Goal: Transaction & Acquisition: Purchase product/service

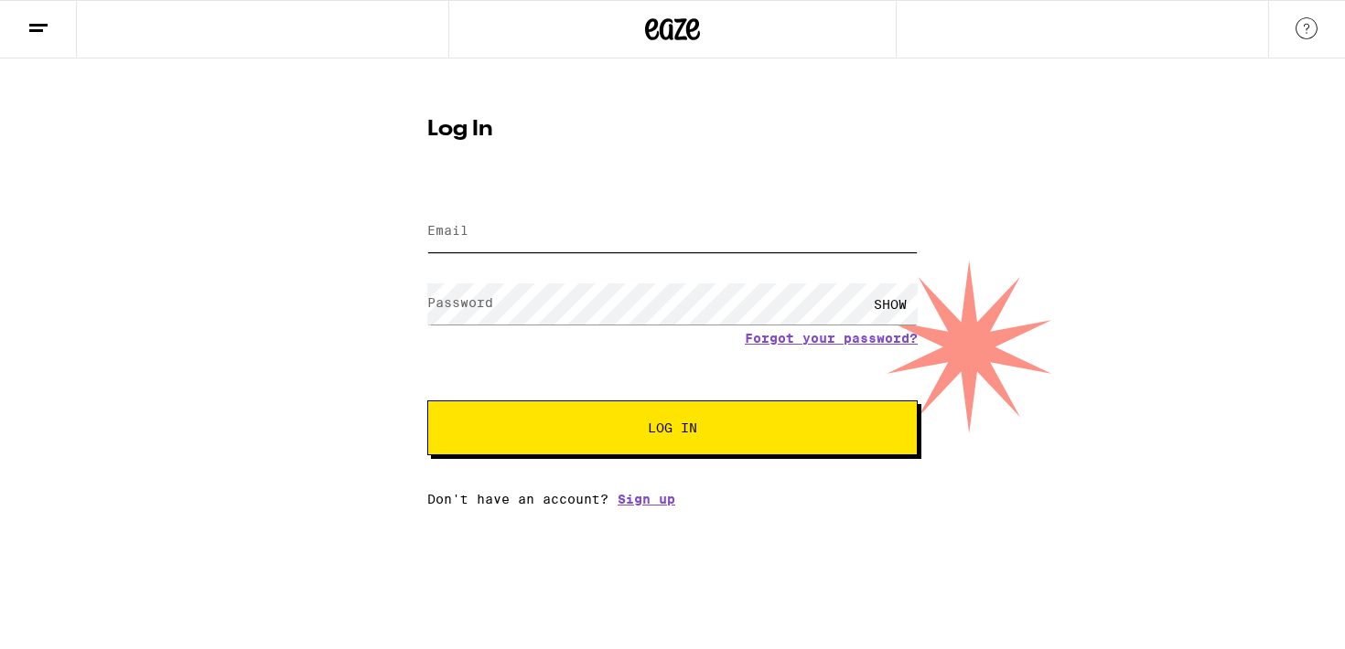
type input "[EMAIL_ADDRESS][PERSON_NAME][DOMAIN_NAME]"
click at [644, 442] on button "Log In" at bounding box center [672, 428] width 490 height 55
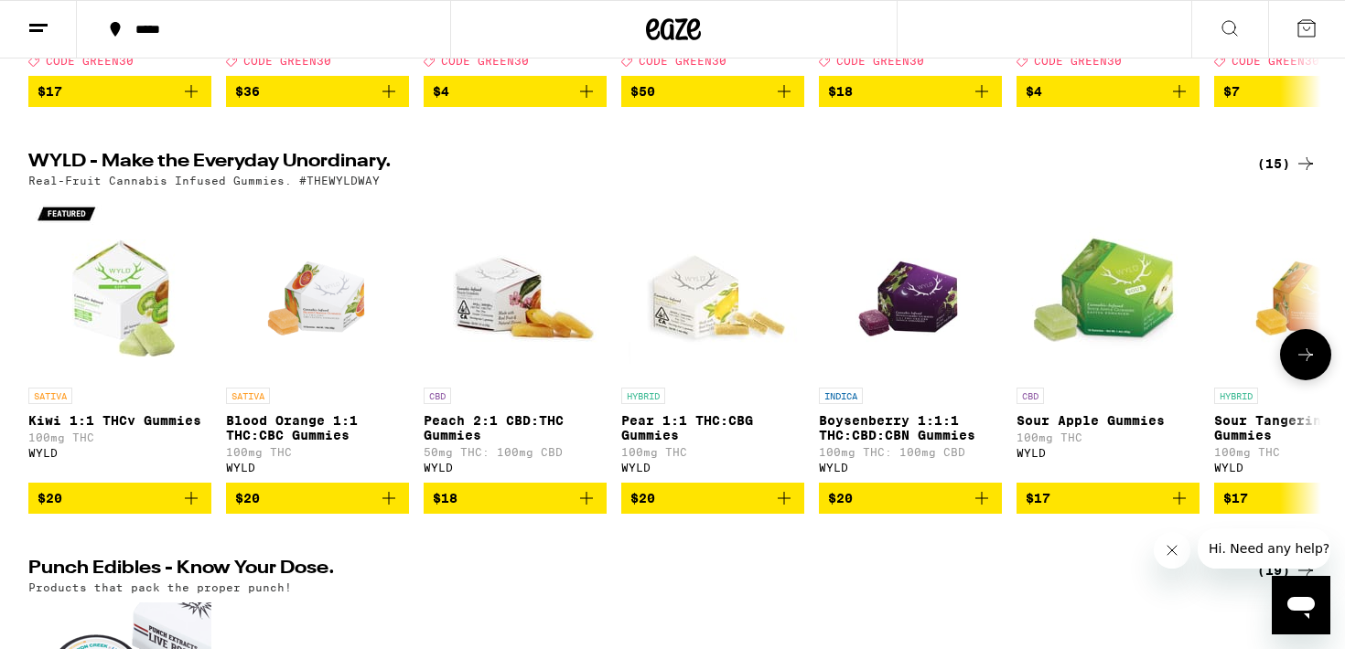
scroll to position [596, 0]
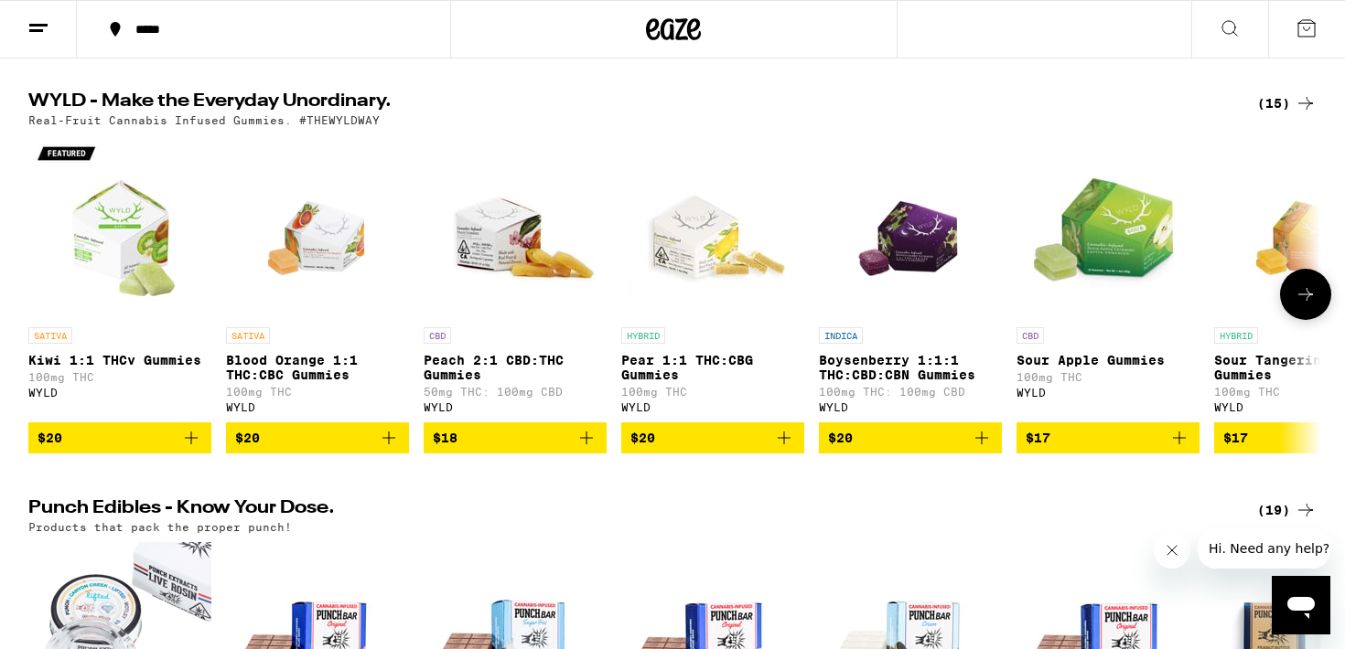
click at [706, 309] on img "Open page for Pear 1:1 THC:CBG Gummies from WYLD" at bounding box center [712, 226] width 183 height 183
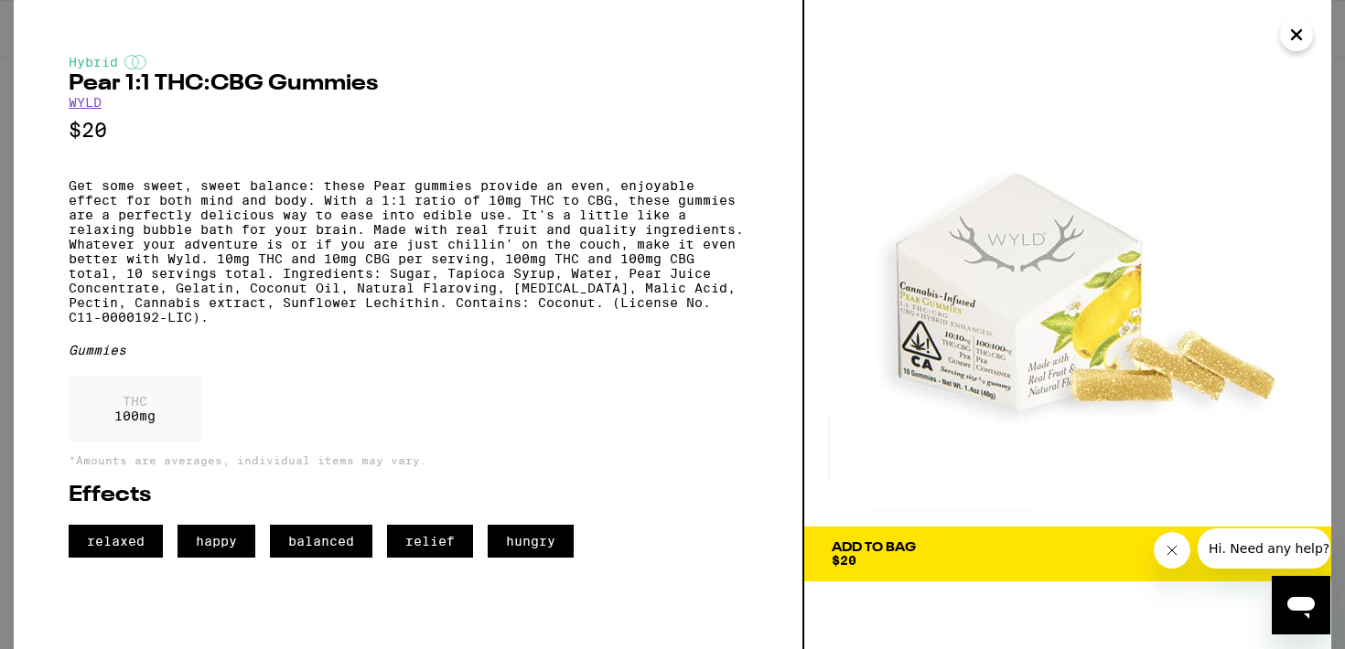
click at [931, 542] on span "Add To Bag $20" at bounding box center [1068, 555] width 472 height 26
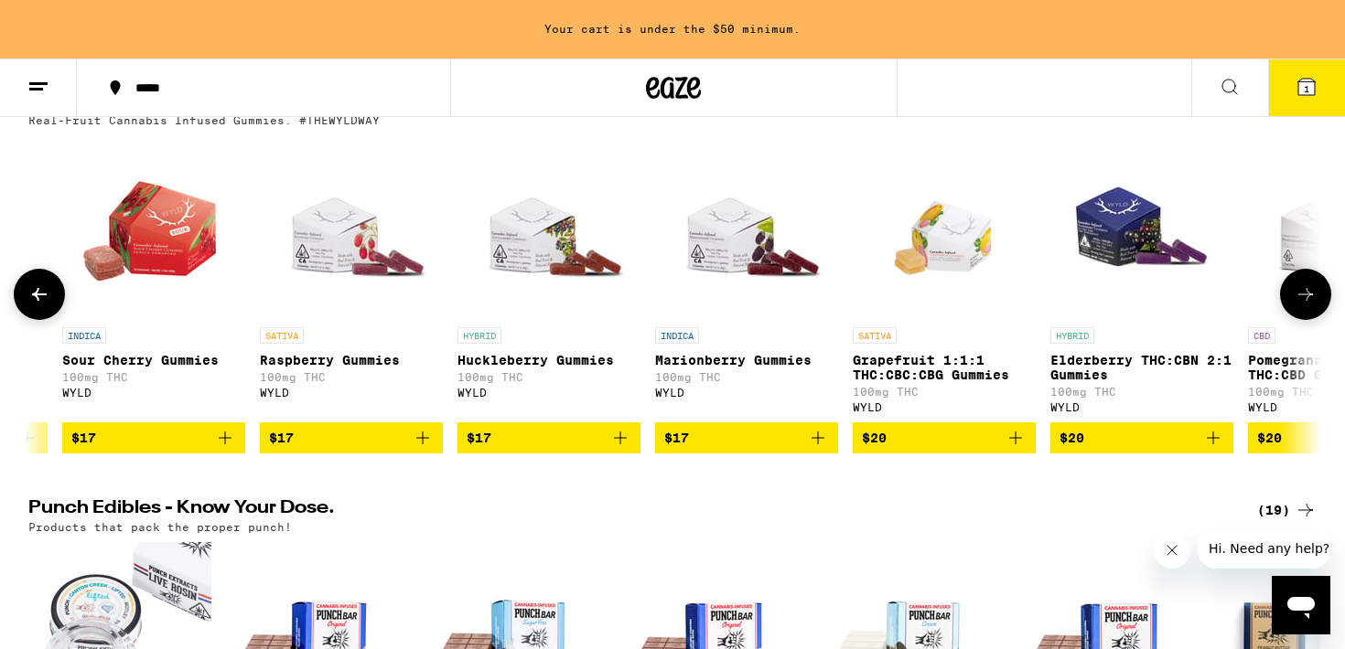
scroll to position [0, 1410]
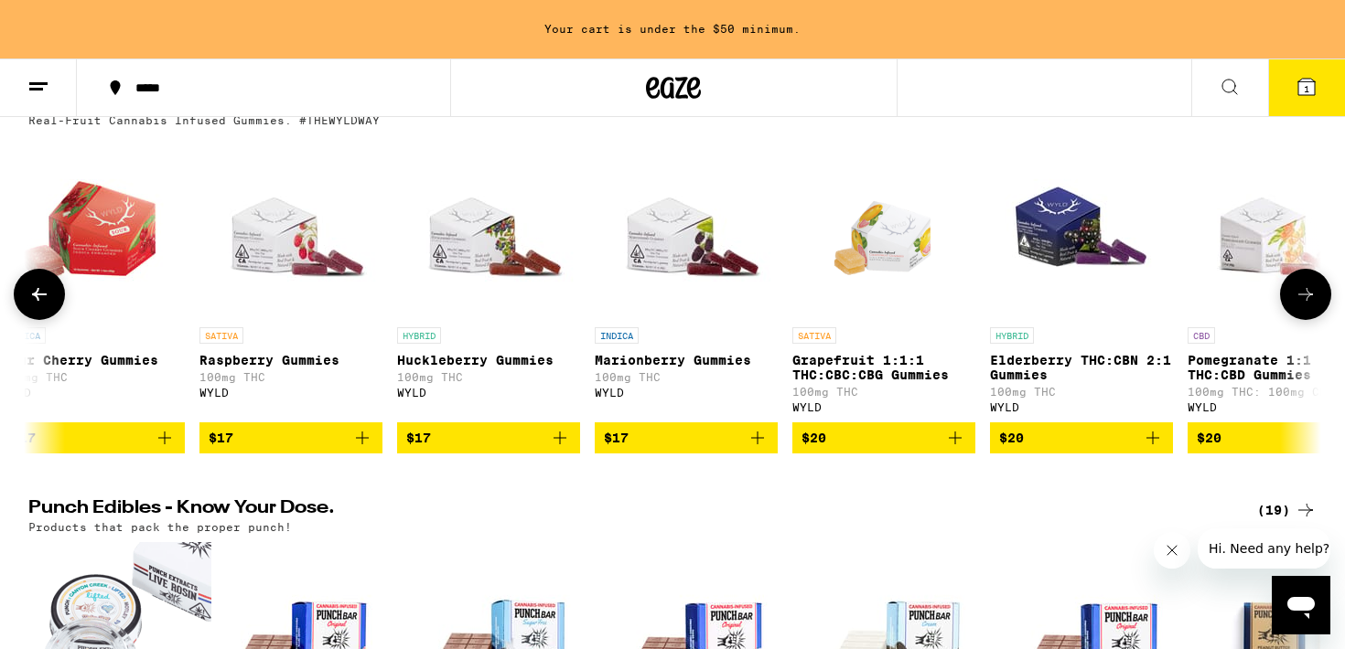
click at [885, 252] on img "Open page for Grapefruit 1:1:1 THC:CBC:CBG Gummies from WYLD" at bounding box center [884, 226] width 131 height 183
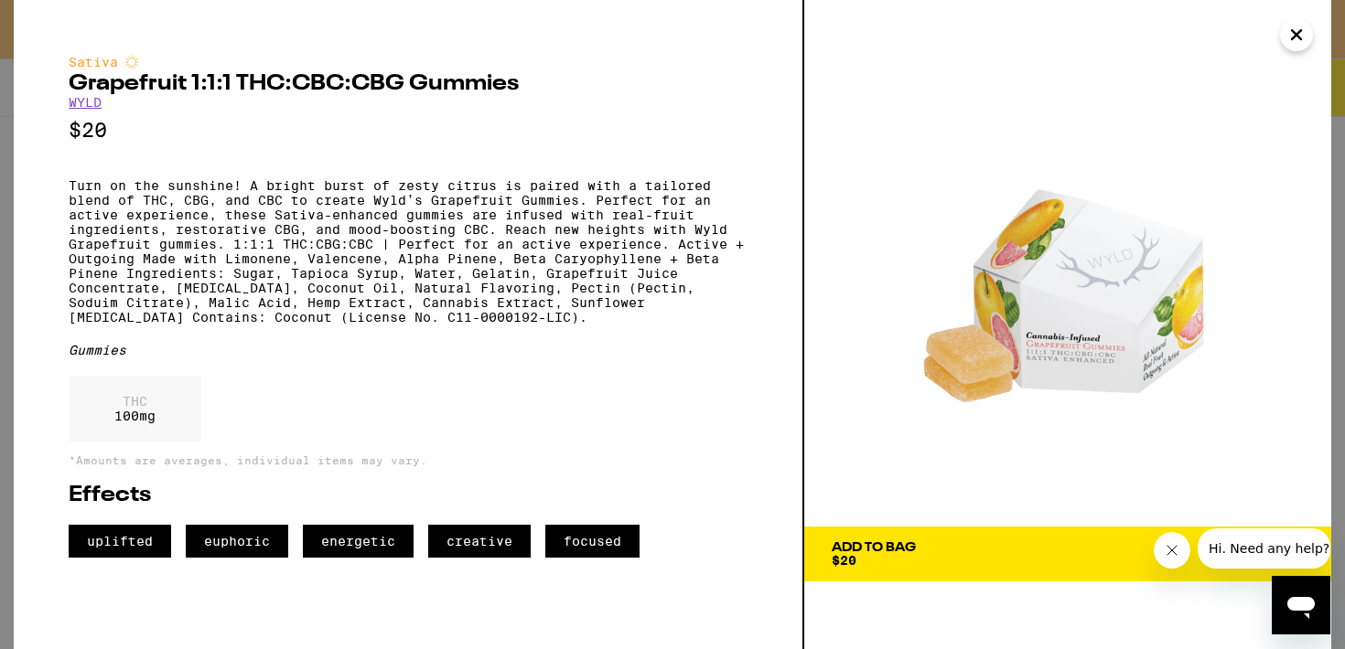
click at [858, 546] on div "Add To Bag" at bounding box center [874, 548] width 84 height 13
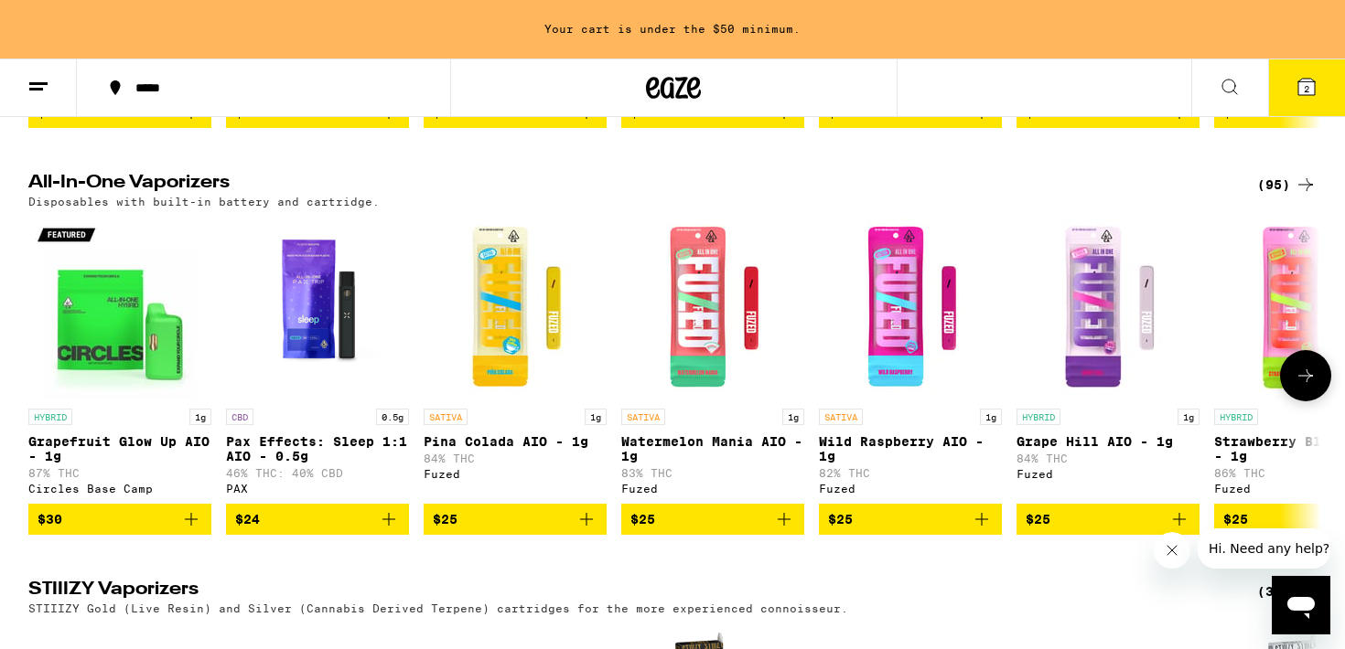
scroll to position [3191, 0]
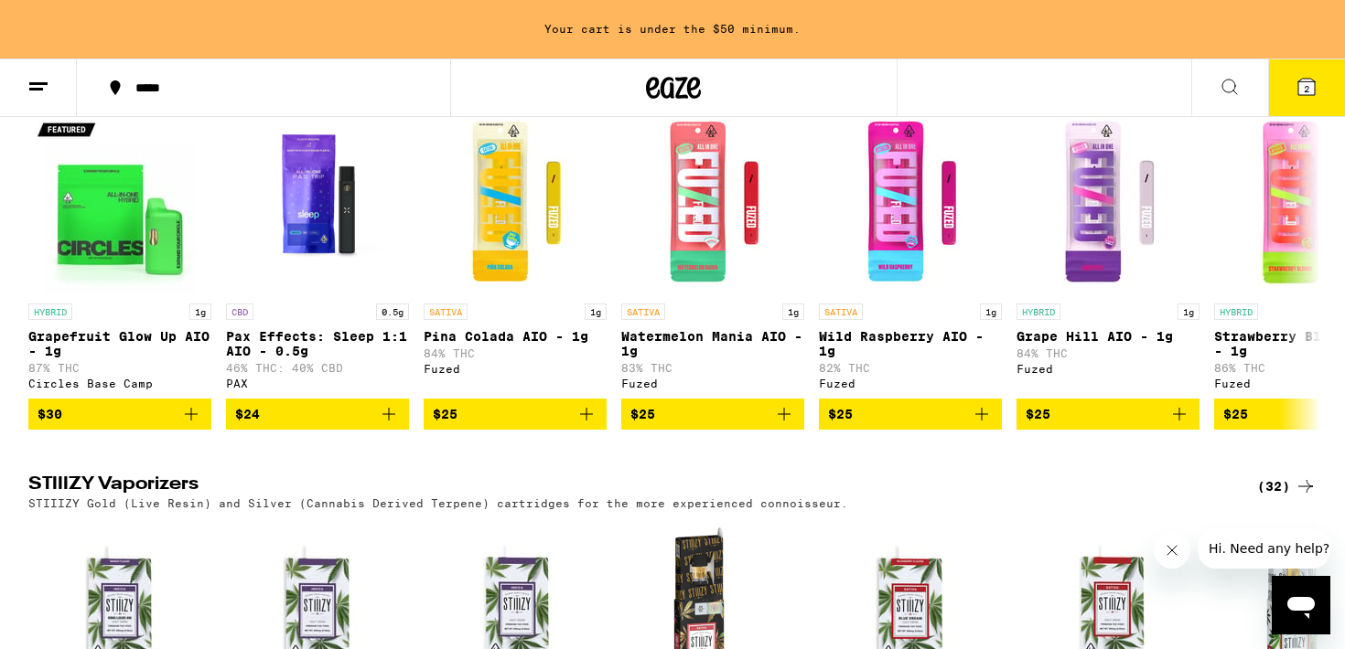
click at [1284, 91] on div "(95)" at bounding box center [1286, 80] width 59 height 22
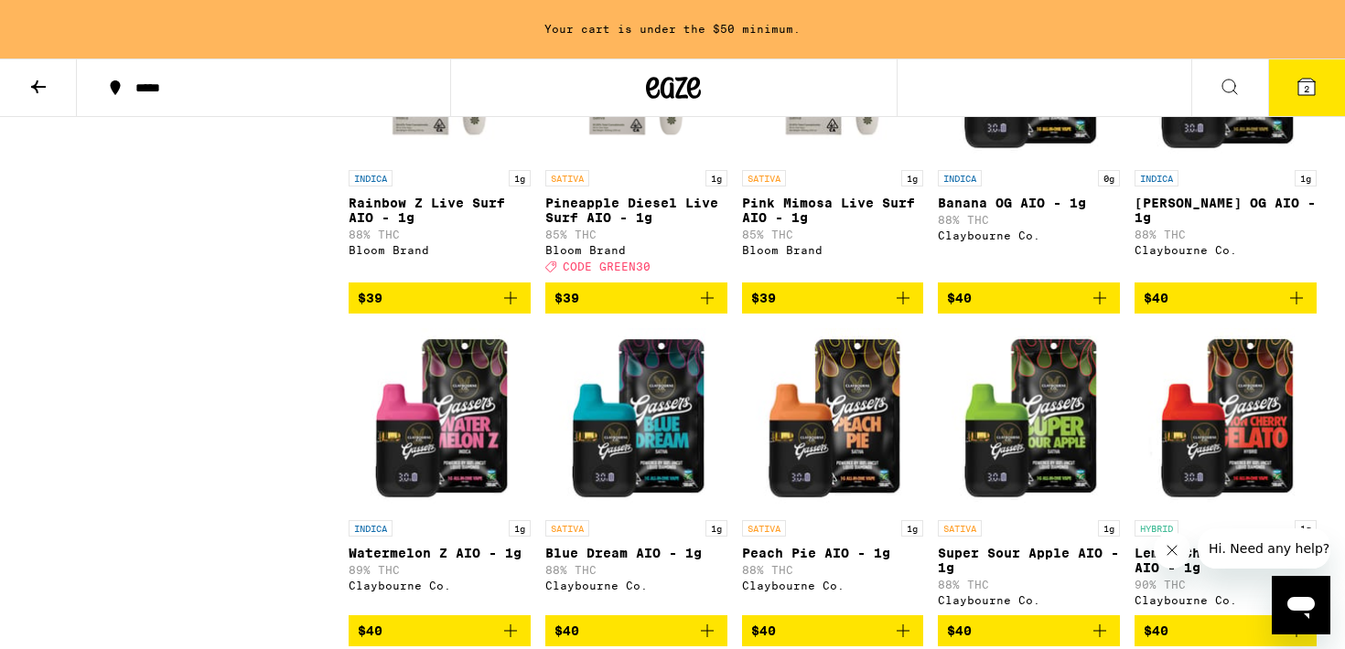
scroll to position [5061, 0]
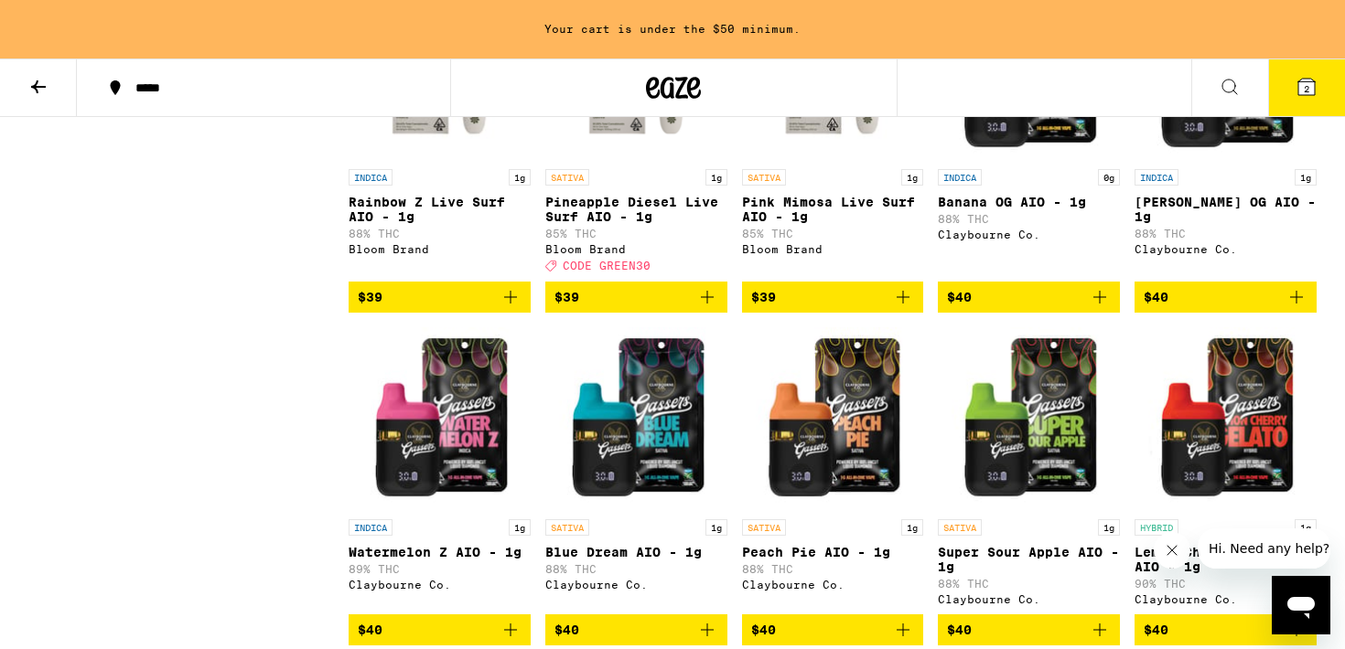
click at [813, 160] on img "Open page for Pink Mimosa Live Surf AIO - 1g from Bloom Brand" at bounding box center [833, 68] width 182 height 183
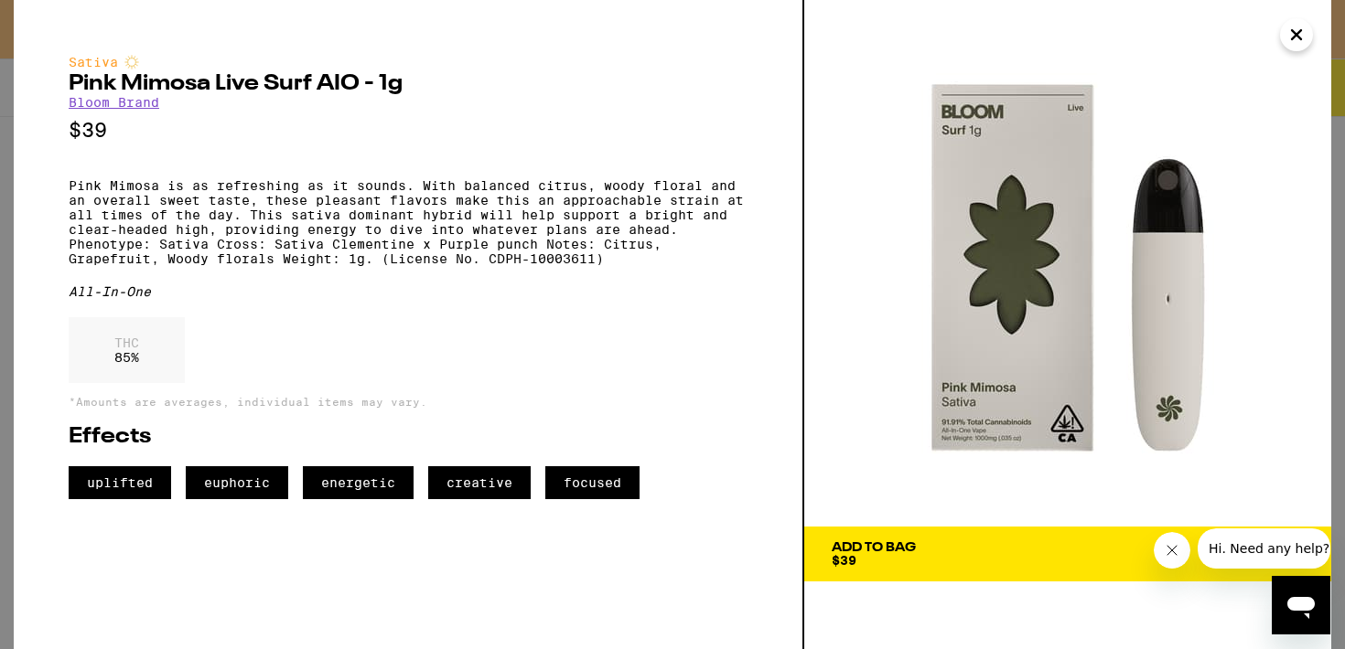
click at [1300, 24] on icon "Close" at bounding box center [1296, 34] width 22 height 27
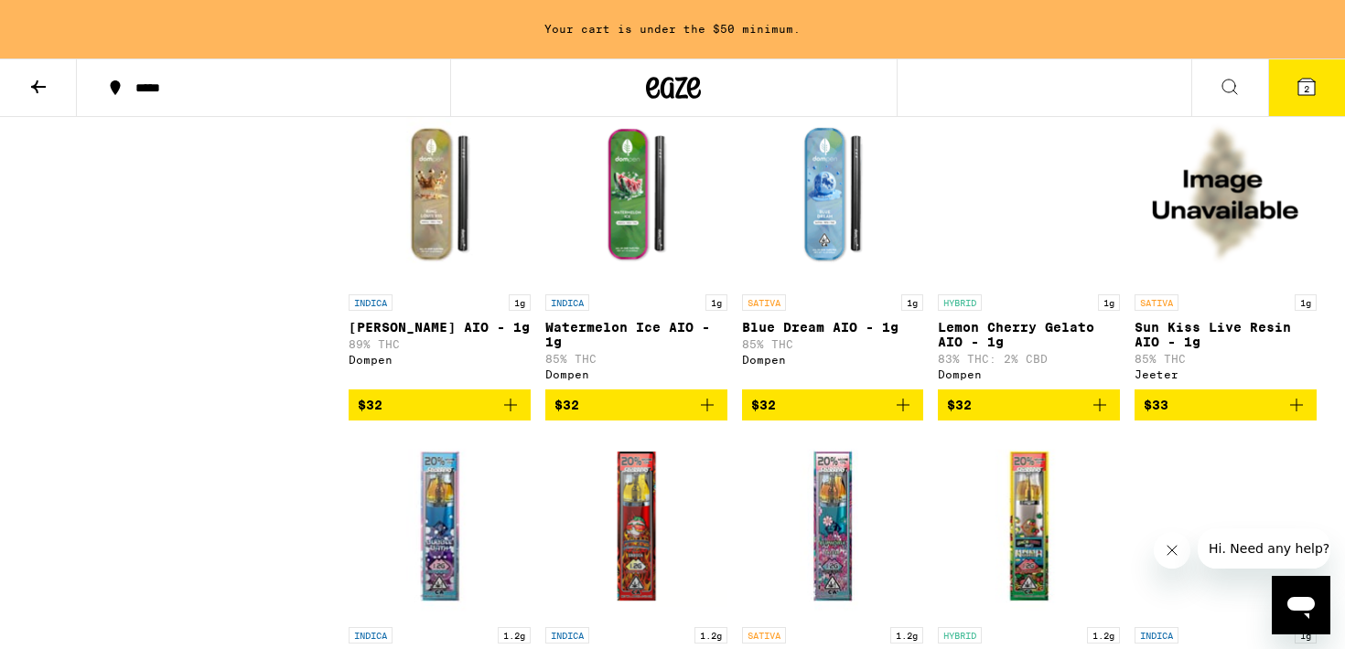
scroll to position [3238, 0]
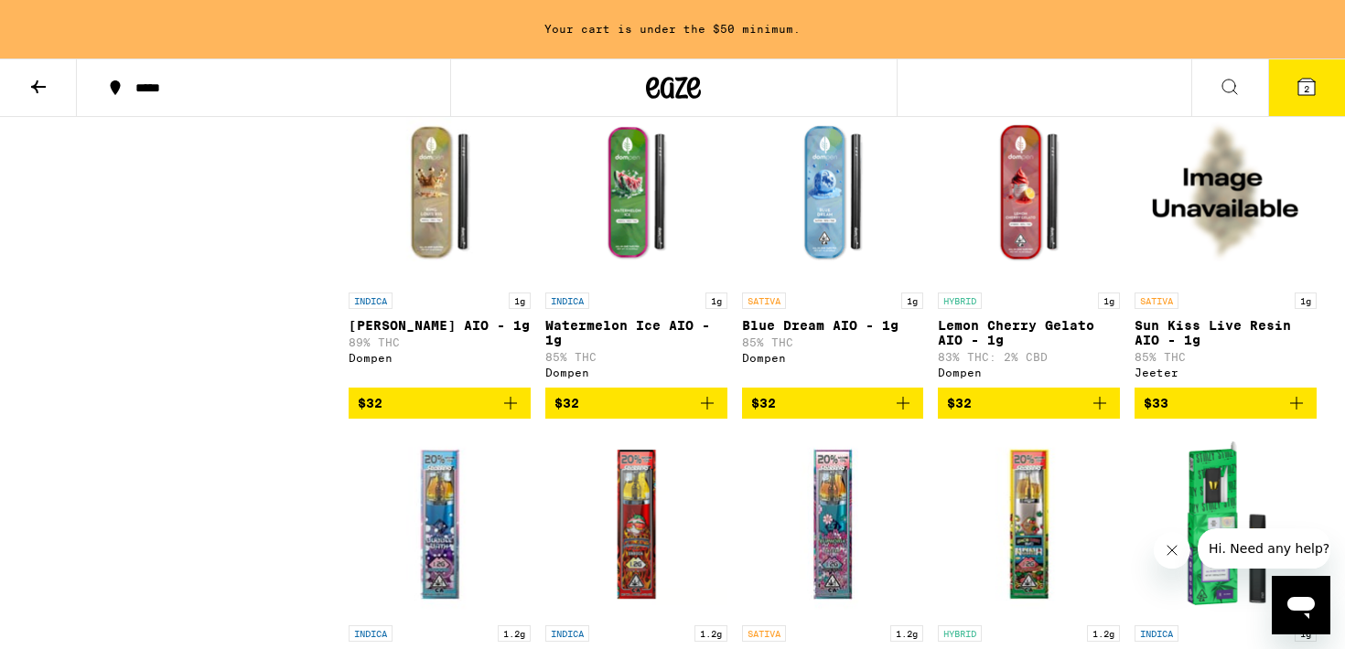
click at [633, 284] on img "Open page for Watermelon Ice AIO - 1g from Dompen" at bounding box center [636, 192] width 182 height 183
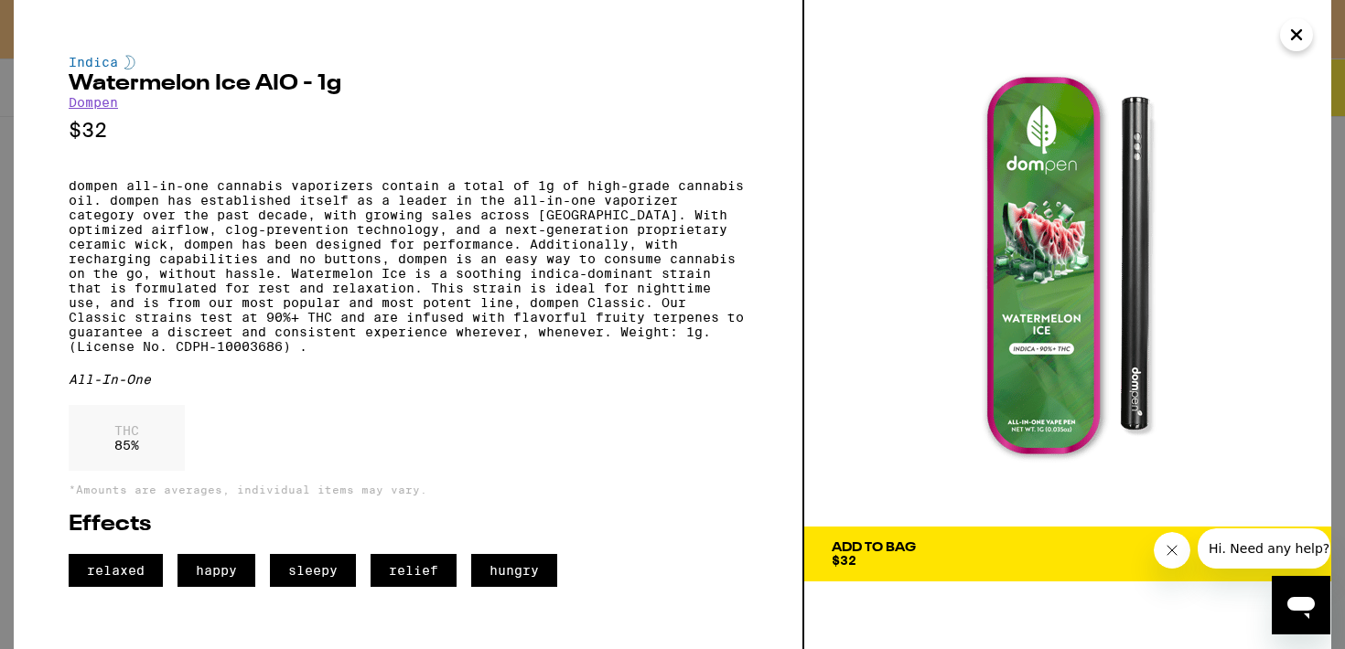
click at [1282, 33] on button "Close" at bounding box center [1296, 34] width 33 height 33
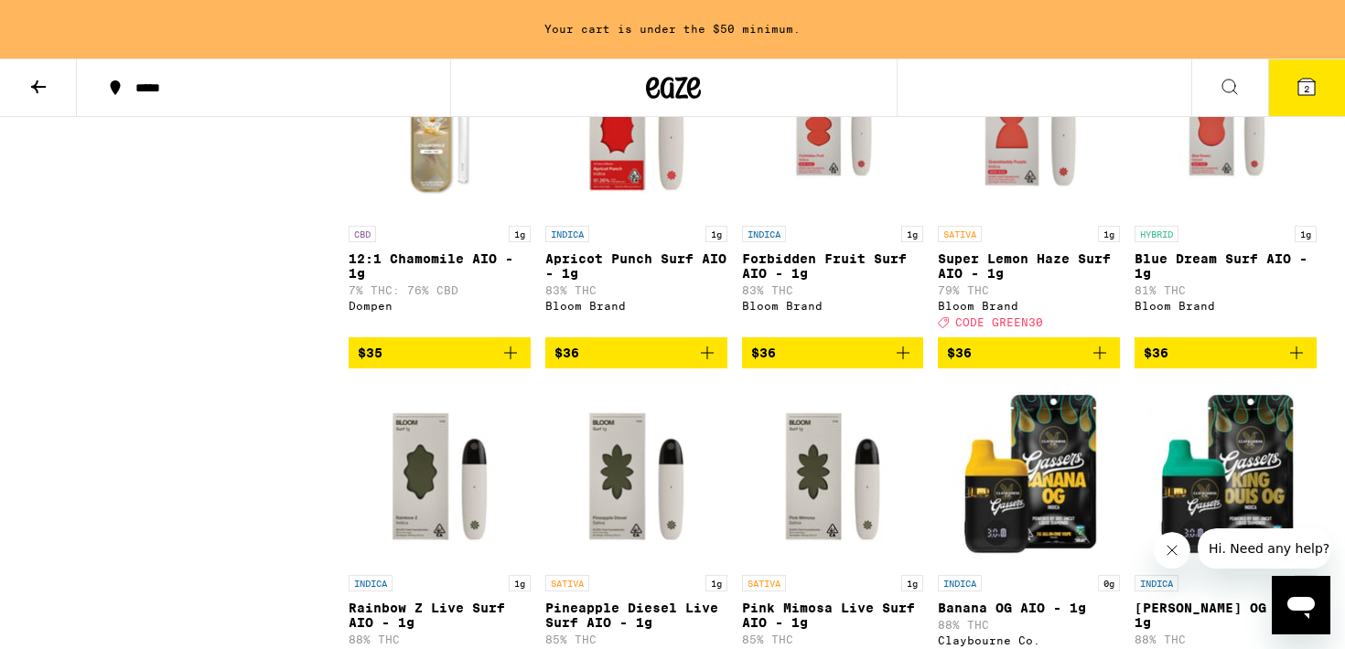
scroll to position [4653, 0]
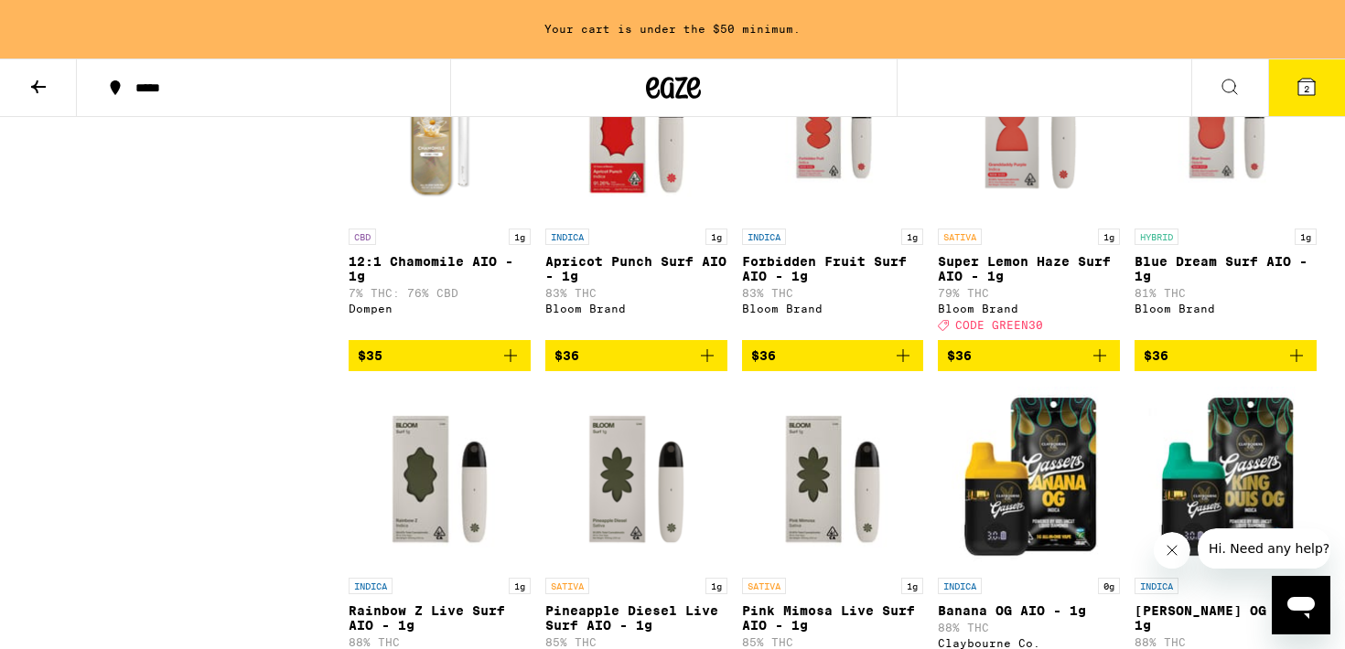
click at [1214, 220] on img "Open page for Blue Dream Surf AIO - 1g from Bloom Brand" at bounding box center [1225, 128] width 182 height 183
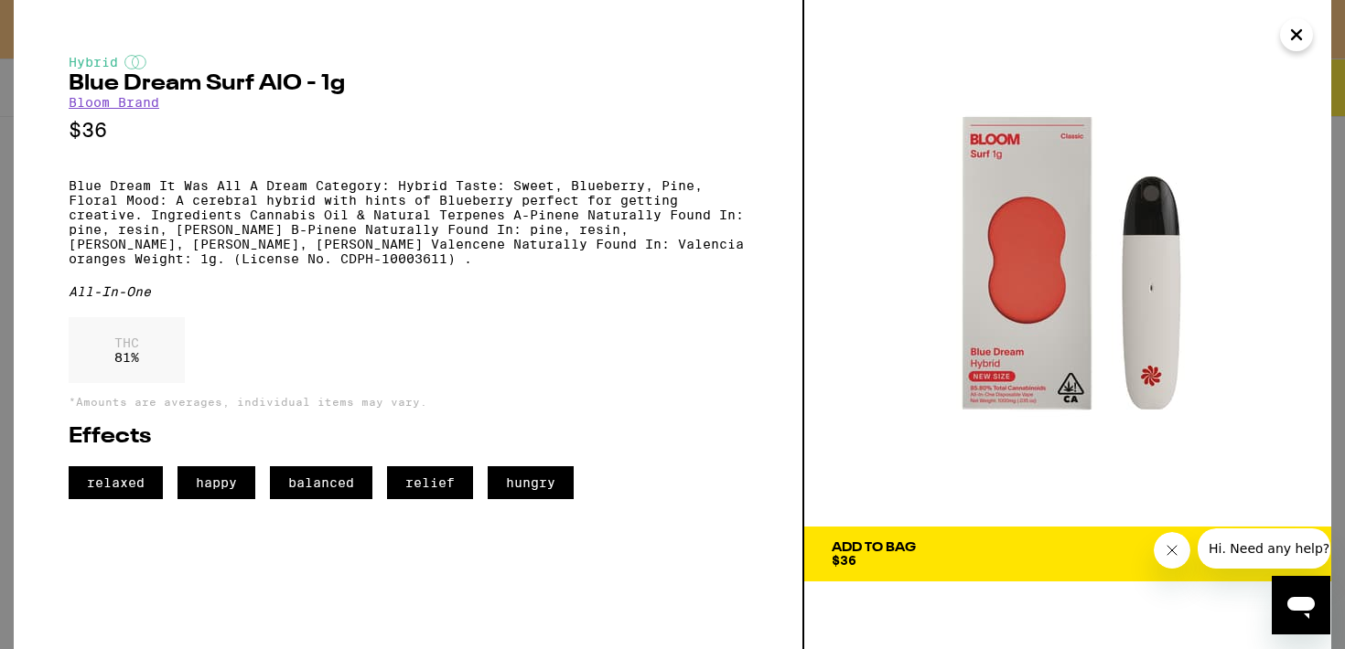
click at [1300, 31] on icon "Close" at bounding box center [1296, 34] width 9 height 9
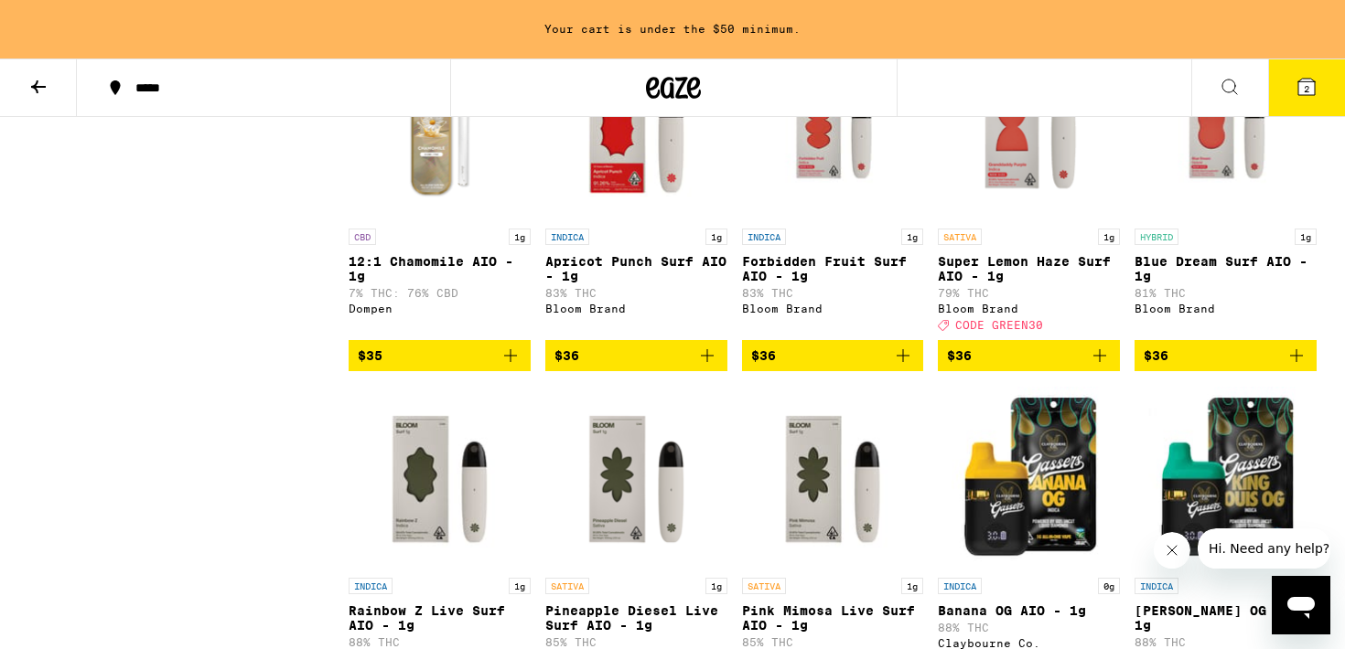
click at [841, 220] on img "Open page for Forbidden Fruit Surf AIO - 1g from Bloom Brand" at bounding box center [833, 128] width 182 height 183
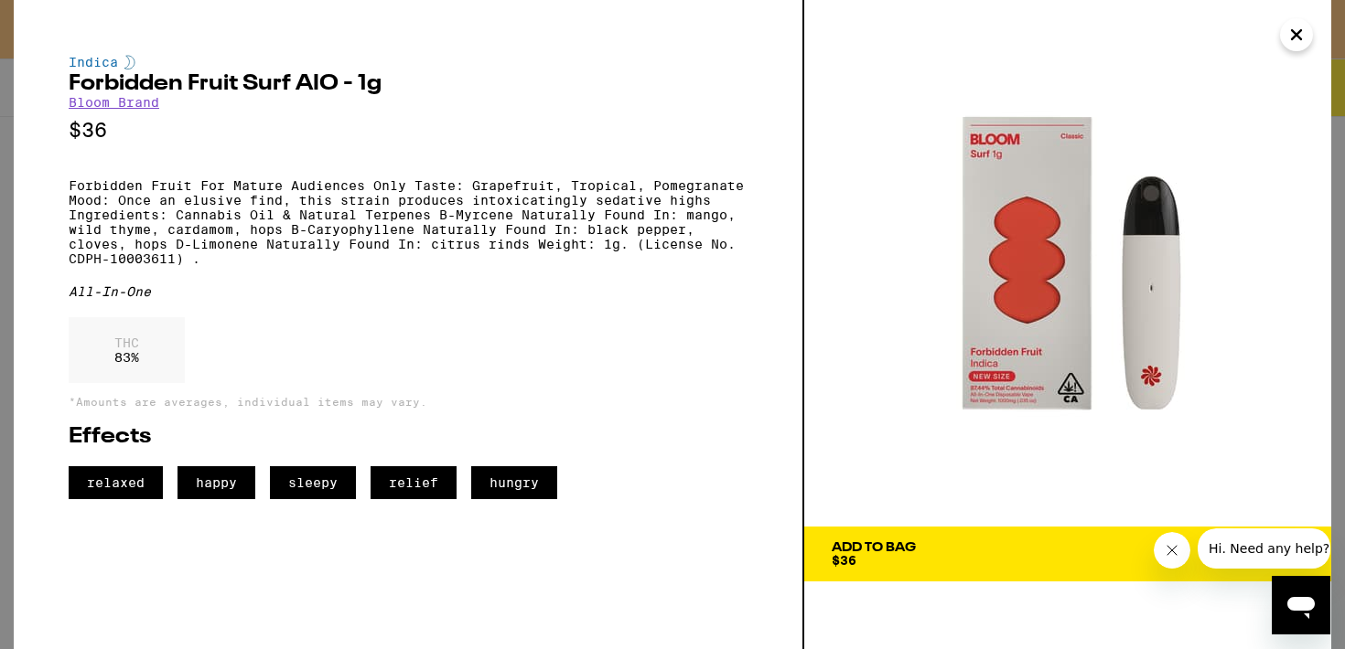
click at [1291, 28] on icon "Close" at bounding box center [1296, 34] width 22 height 27
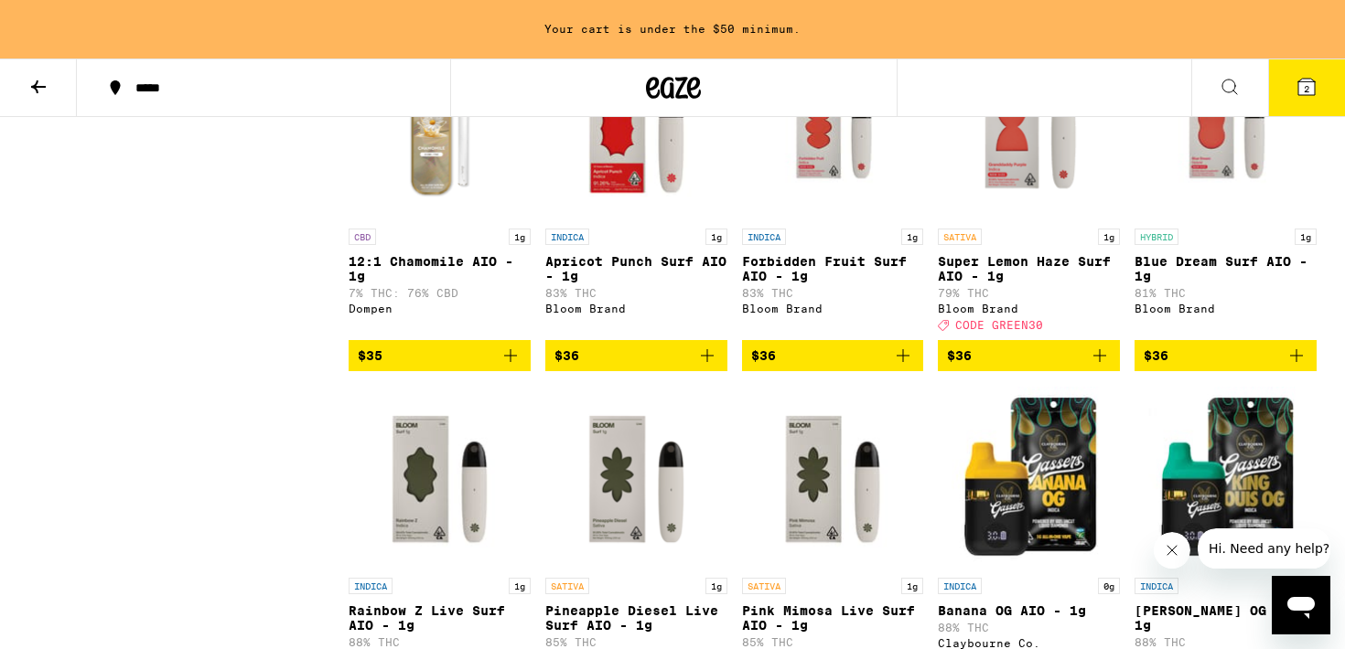
click at [619, 220] on img "Open page for Apricot Punch Surf AIO - 1g from Bloom Brand" at bounding box center [636, 128] width 182 height 183
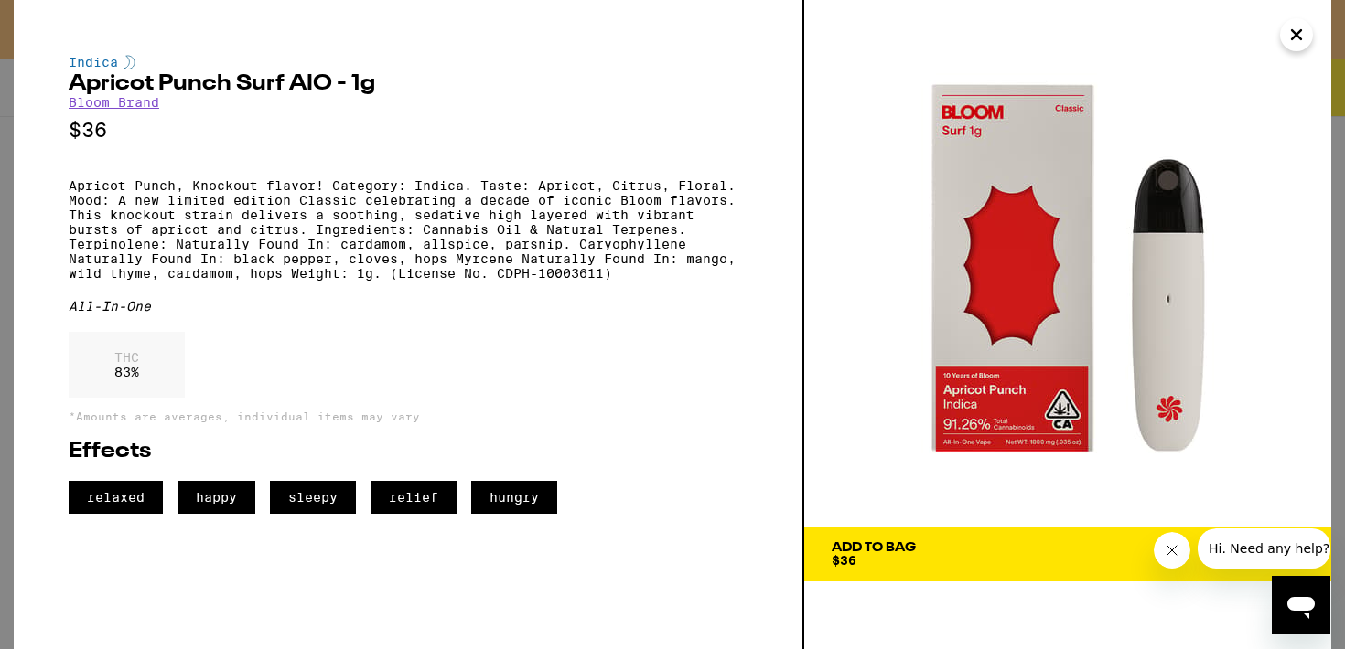
click at [1305, 34] on icon "Close" at bounding box center [1296, 34] width 22 height 27
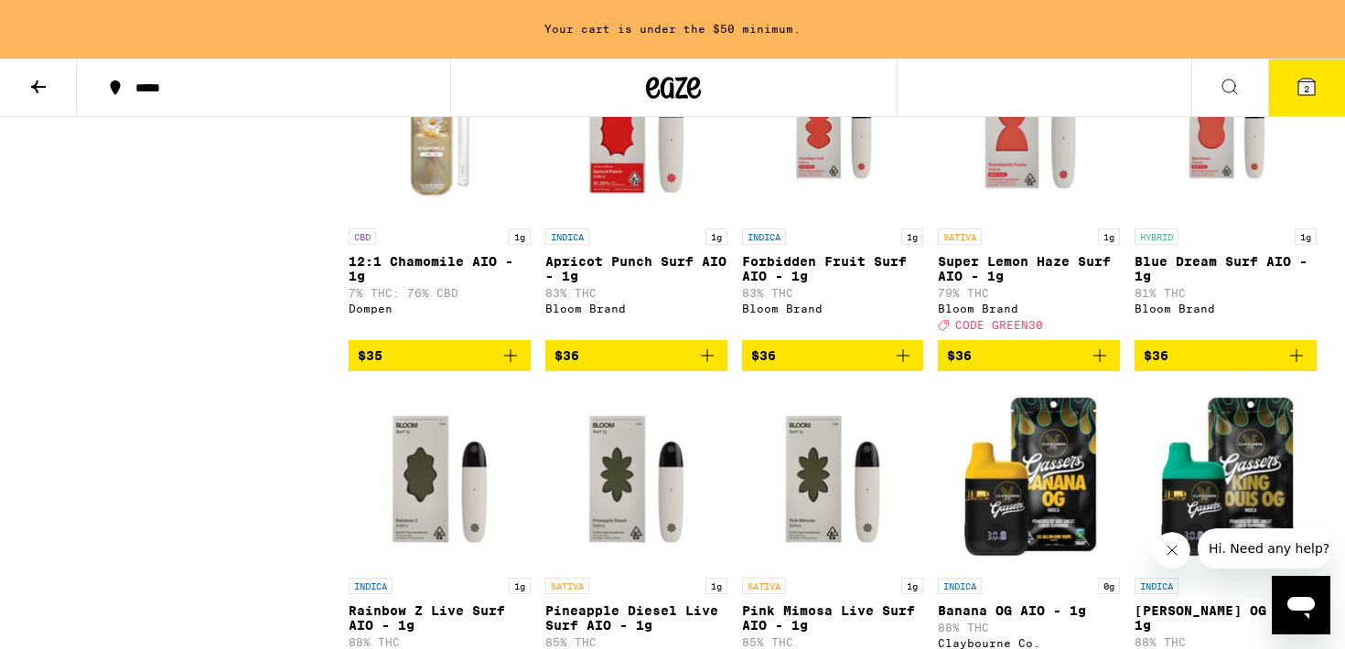
click at [817, 220] on img "Open page for Forbidden Fruit Surf AIO - 1g from Bloom Brand" at bounding box center [833, 128] width 182 height 183
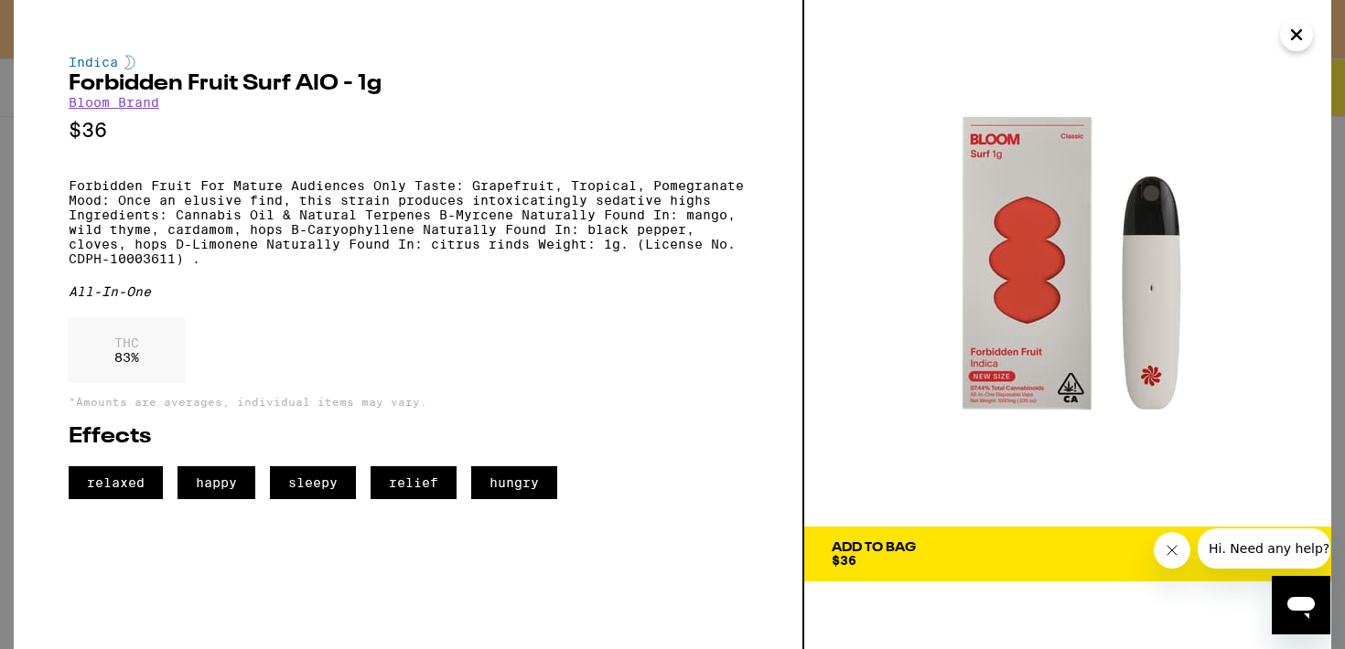
click at [1285, 38] on icon "Close" at bounding box center [1296, 34] width 22 height 27
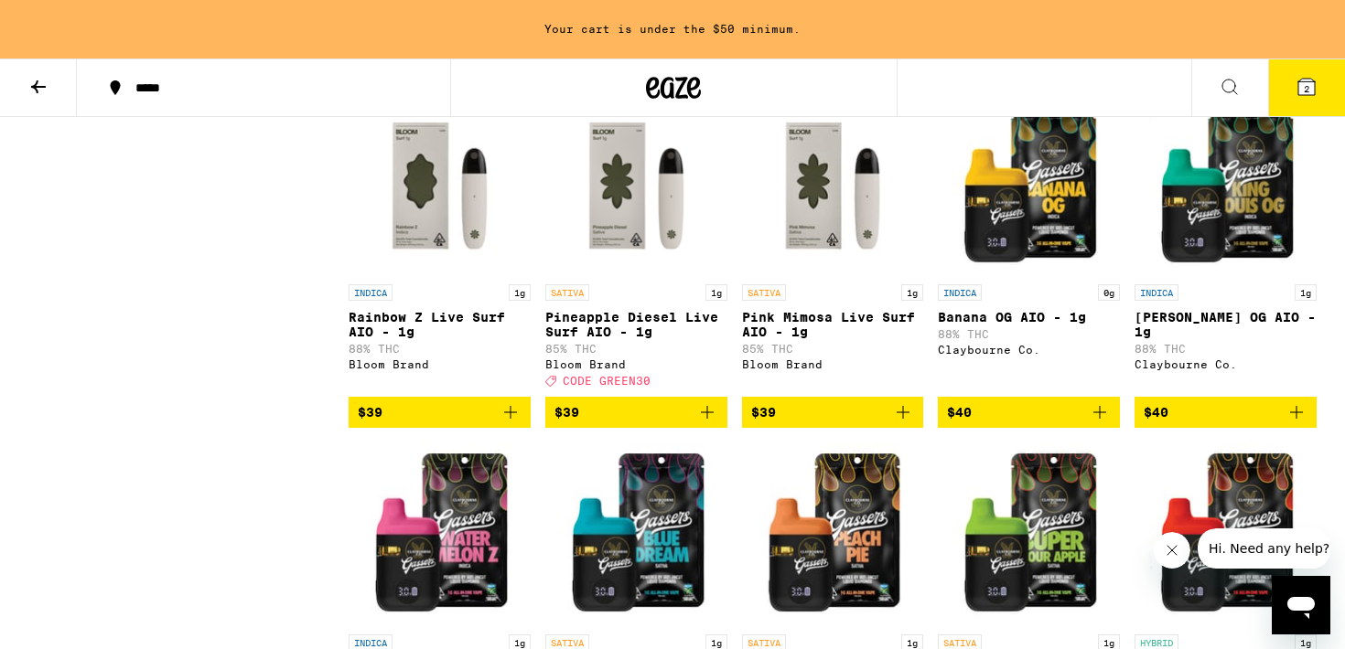
scroll to position [4953, 0]
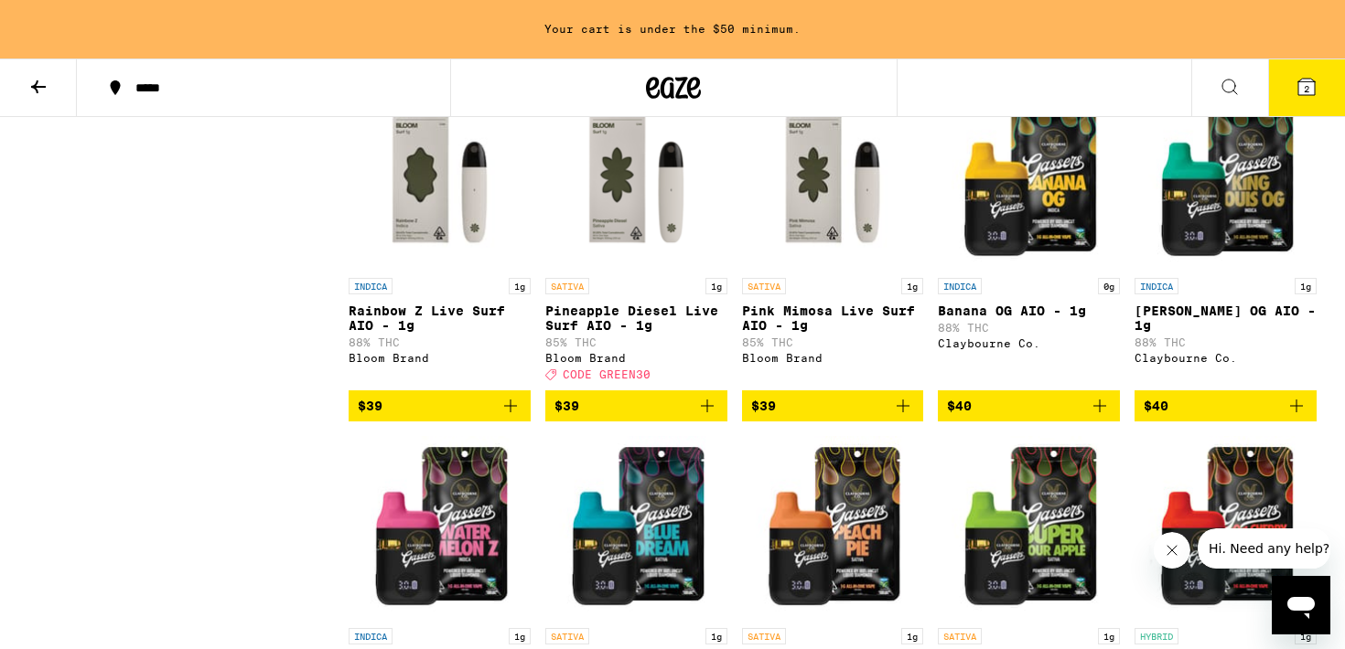
click at [420, 269] on img "Open page for Rainbow Z Live Surf AIO - 1g from Bloom Brand" at bounding box center [440, 177] width 182 height 183
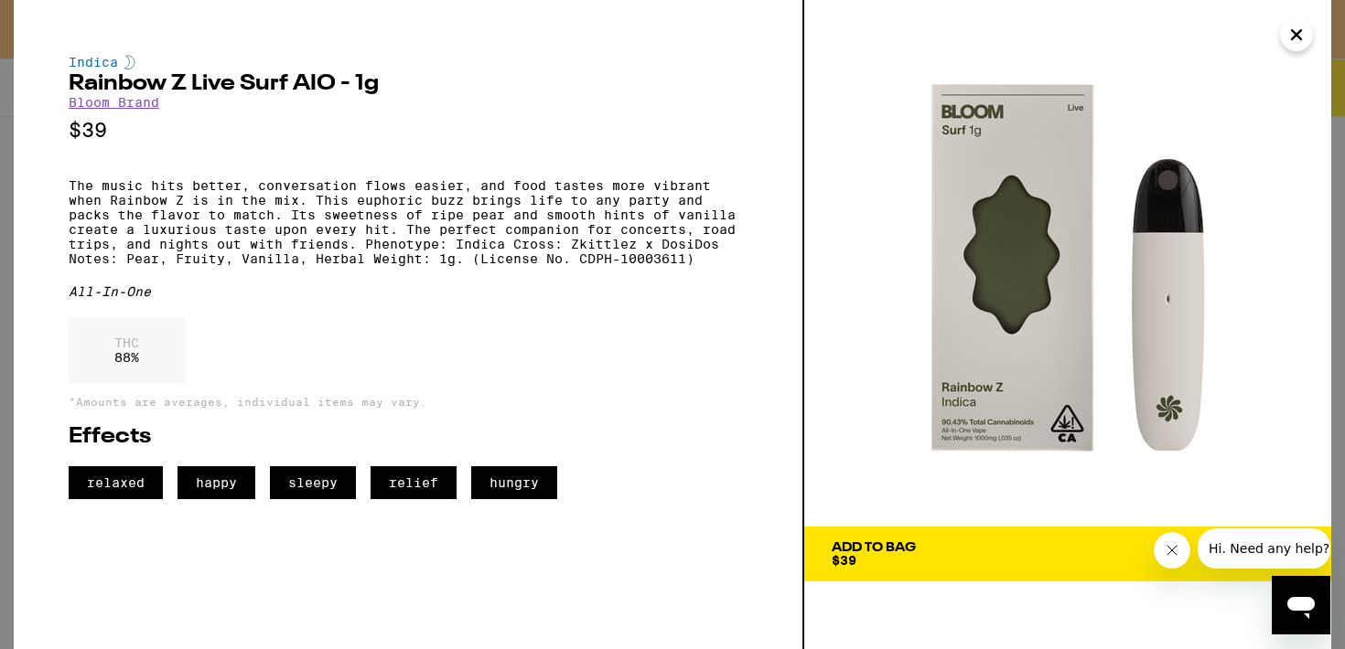
click at [1306, 38] on icon "Close" at bounding box center [1296, 34] width 22 height 27
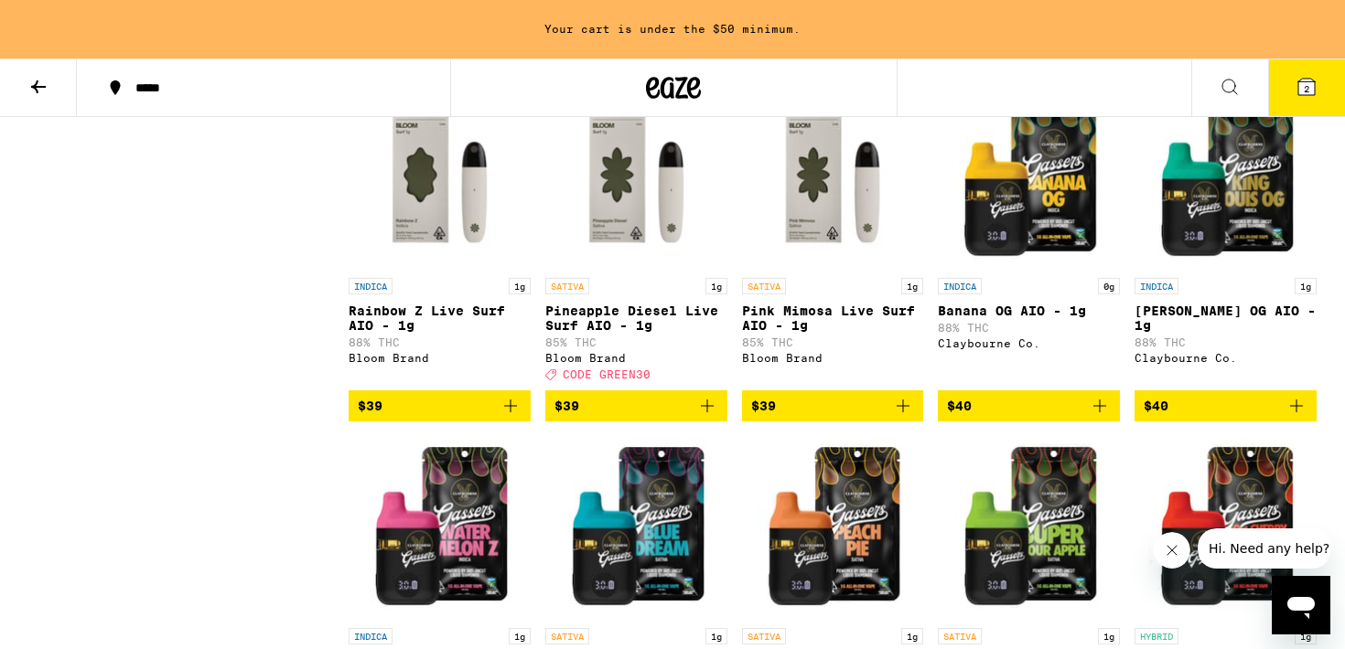
click at [649, 269] on img "Open page for Pineapple Diesel Live Surf AIO - 1g from Bloom Brand" at bounding box center [636, 177] width 182 height 183
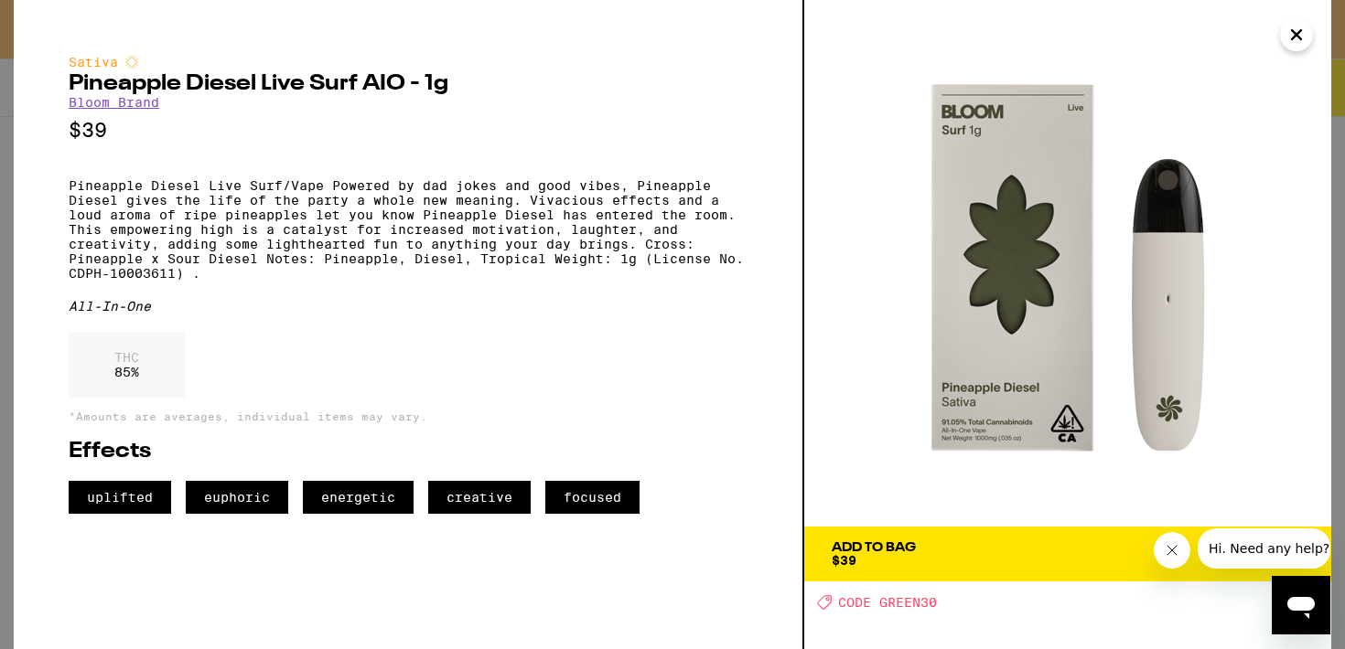
click at [1287, 26] on icon "Close" at bounding box center [1296, 34] width 22 height 27
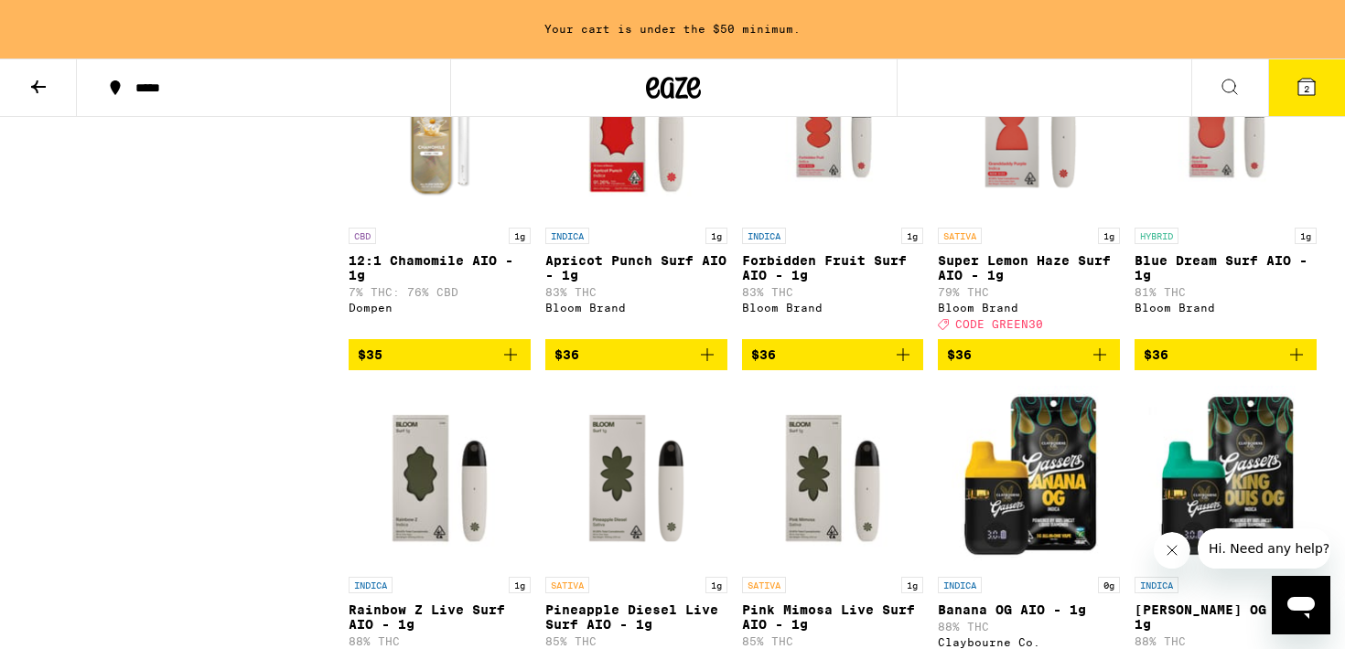
scroll to position [4643, 0]
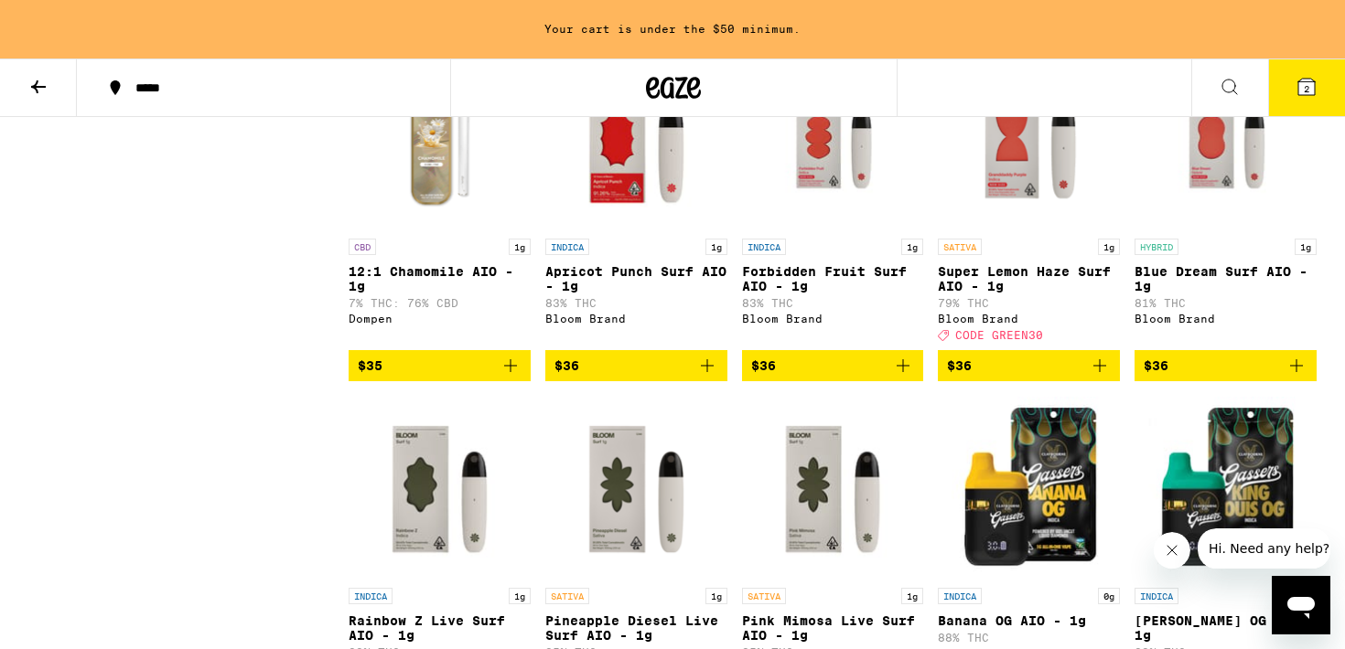
click at [1234, 230] on img "Open page for Blue Dream Surf AIO - 1g from Bloom Brand" at bounding box center [1225, 138] width 182 height 183
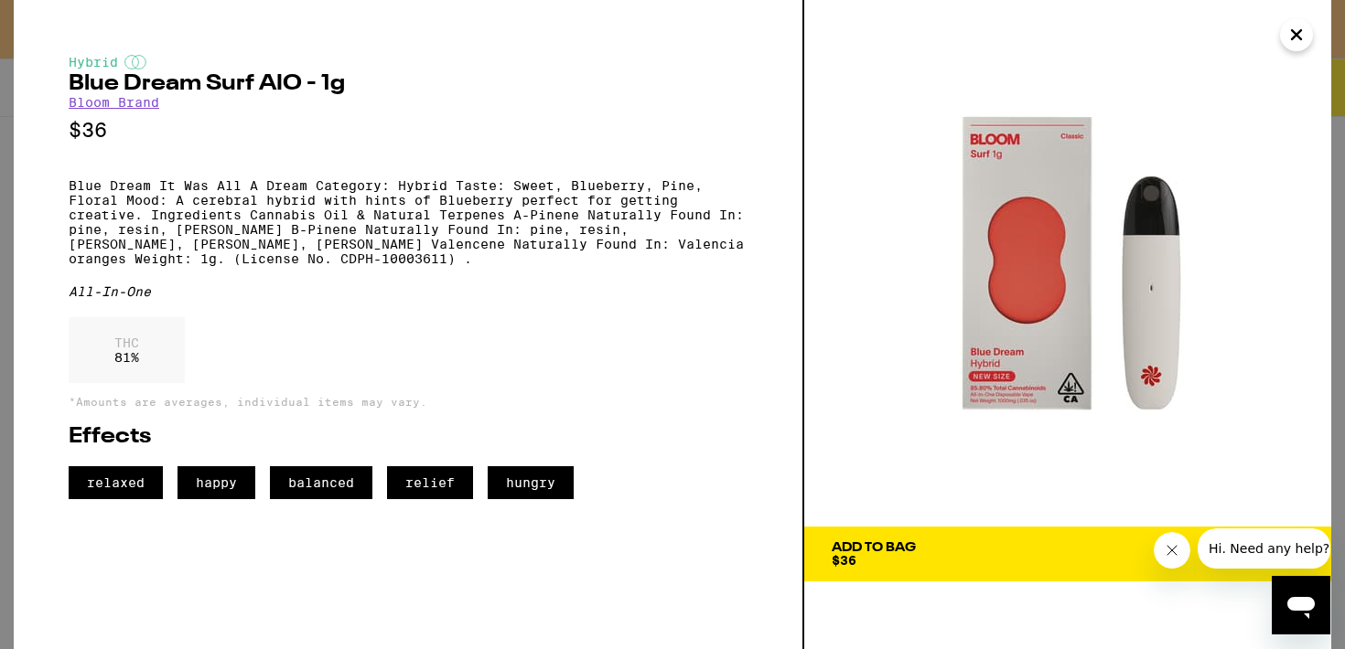
click at [1294, 24] on icon "Close" at bounding box center [1296, 34] width 22 height 27
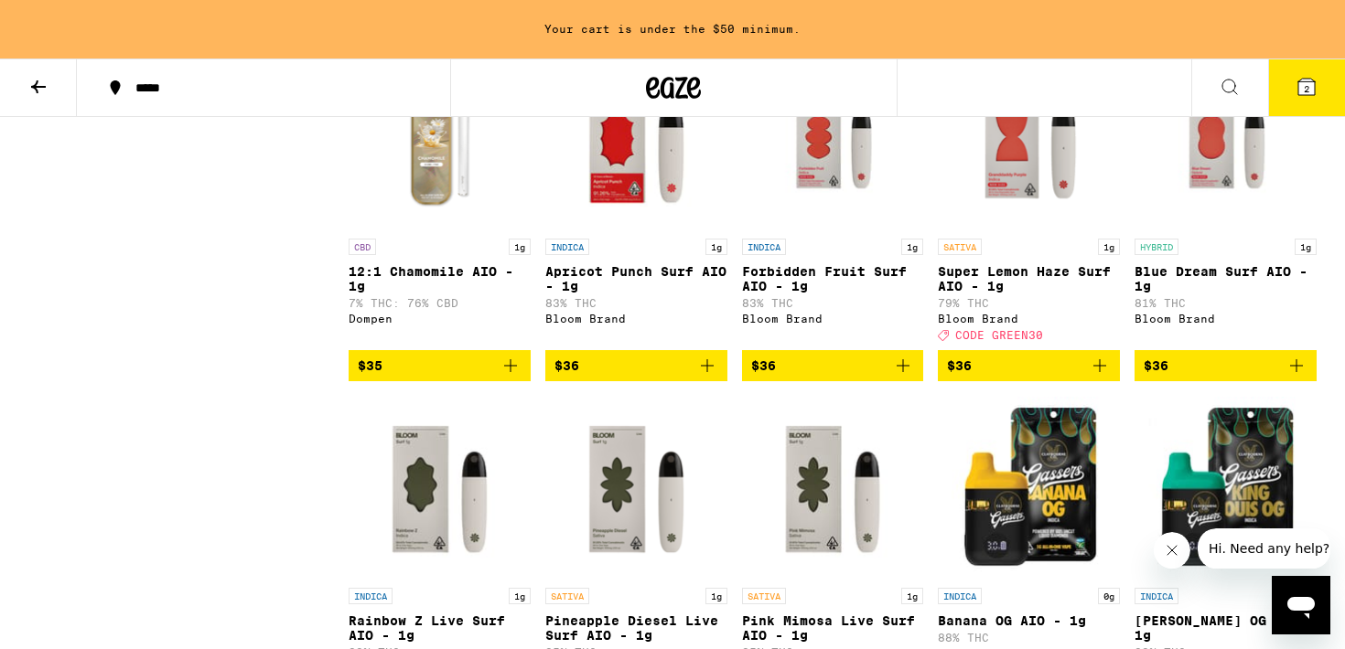
click at [839, 230] on img "Open page for Forbidden Fruit Surf AIO - 1g from Bloom Brand" at bounding box center [833, 138] width 182 height 183
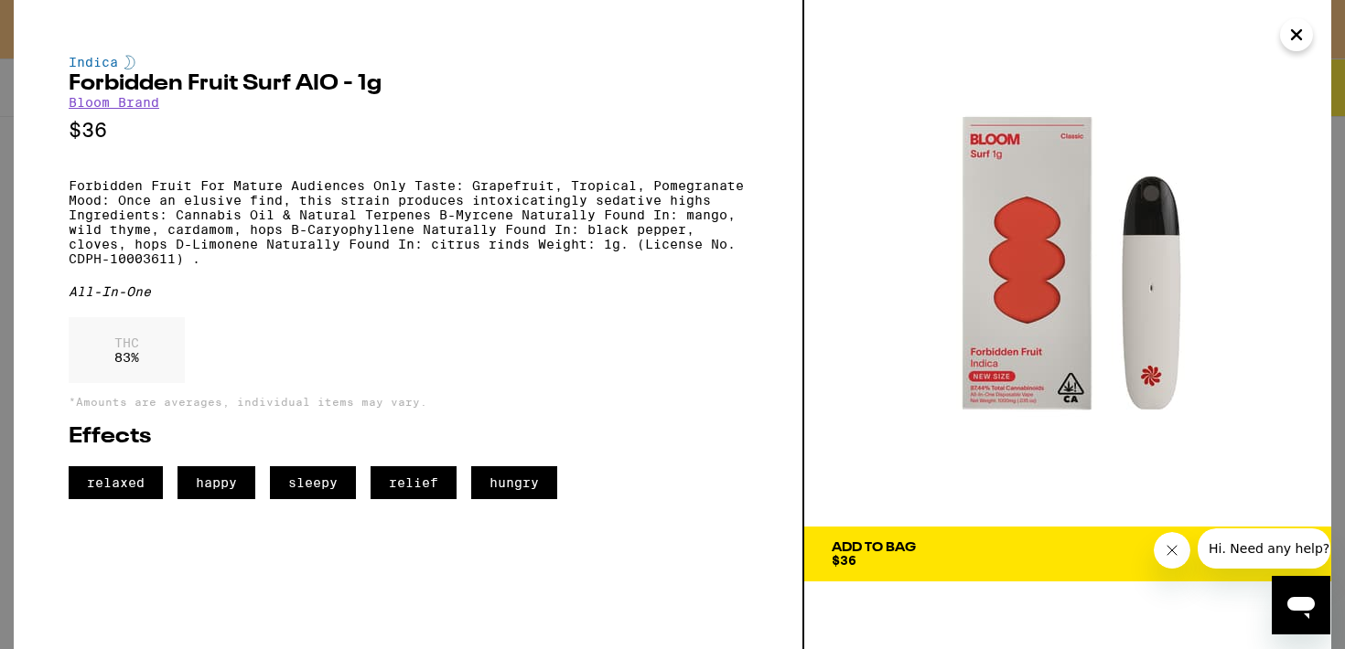
click at [1302, 36] on icon "Close" at bounding box center [1296, 34] width 22 height 27
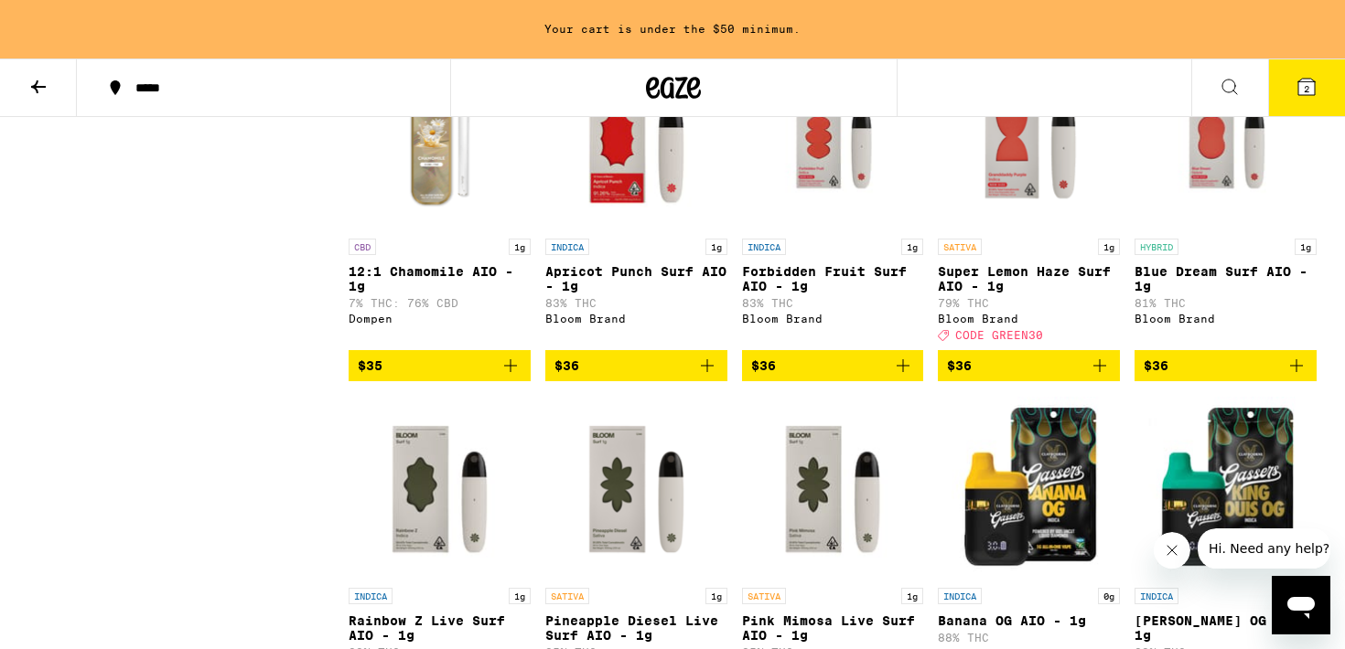
click at [601, 230] on img "Open page for Apricot Punch Surf AIO - 1g from Bloom Brand" at bounding box center [636, 138] width 182 height 183
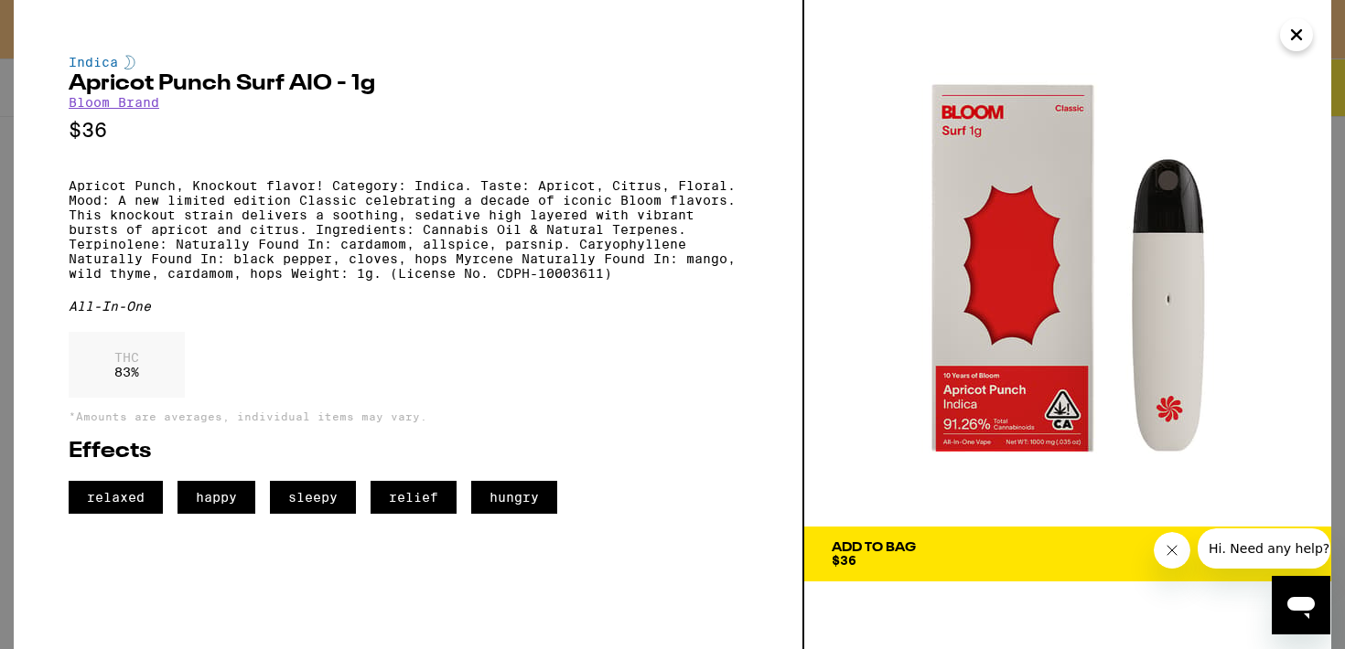
click at [1296, 28] on icon "Close" at bounding box center [1296, 34] width 22 height 27
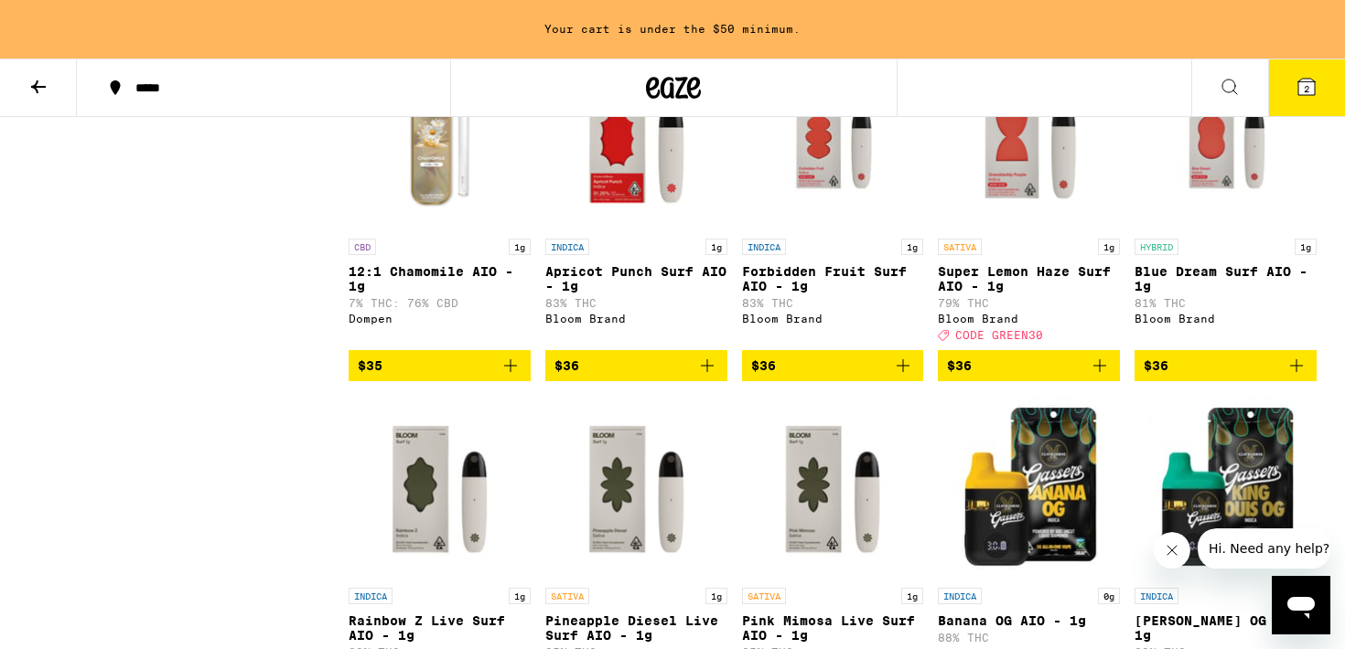
click at [1184, 230] on img "Open page for Blue Dream Surf AIO - 1g from Bloom Brand" at bounding box center [1225, 138] width 182 height 183
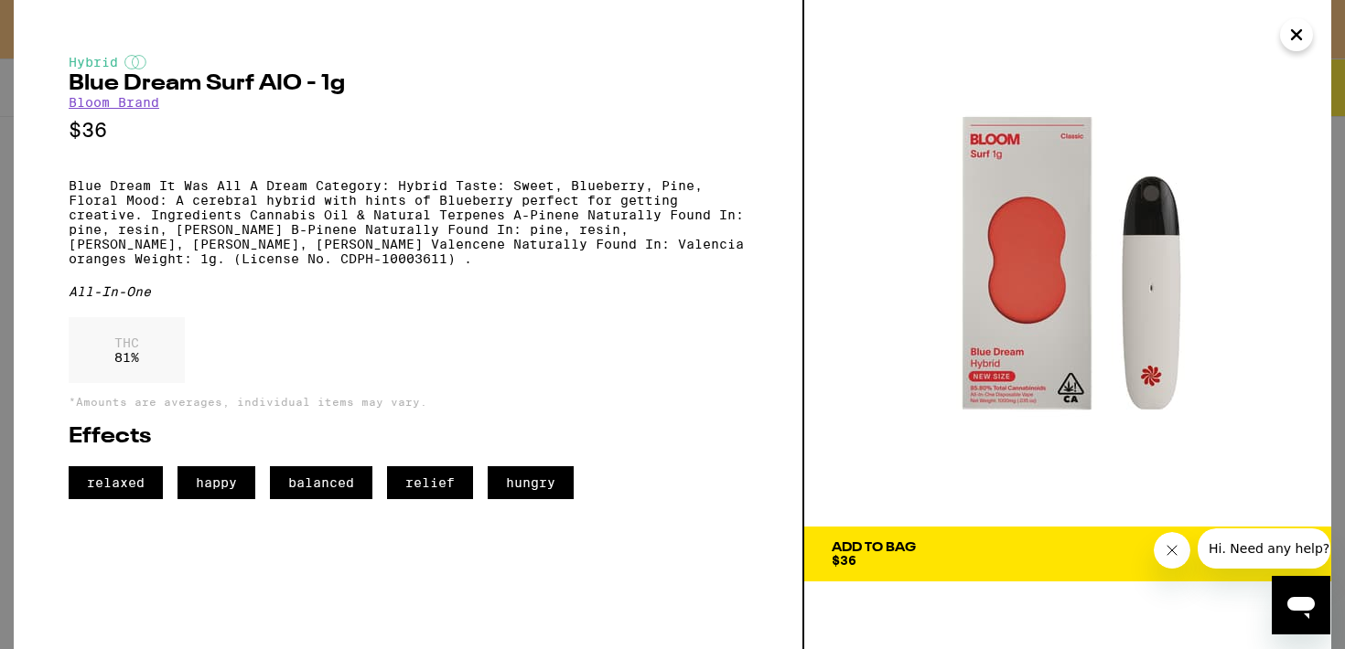
click at [907, 567] on button "Add To Bag $36" at bounding box center [1067, 554] width 527 height 55
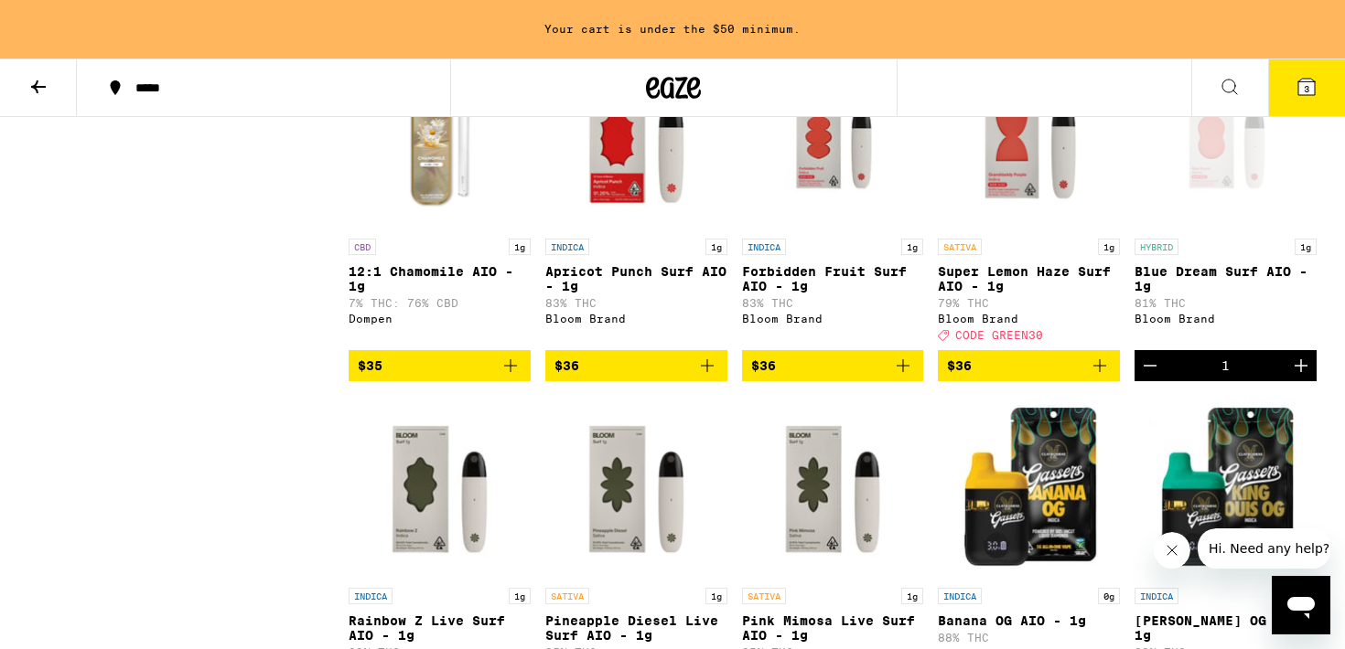
scroll to position [4584, 0]
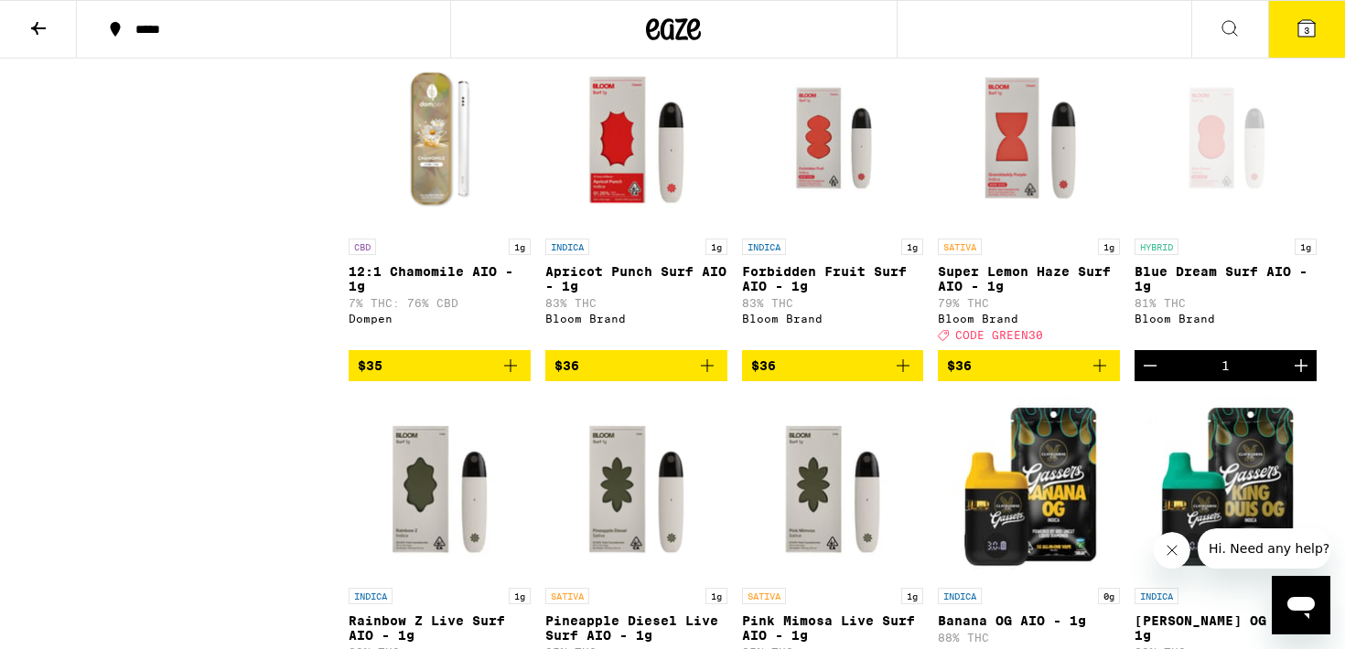
click at [1304, 38] on icon at bounding box center [1306, 28] width 22 height 22
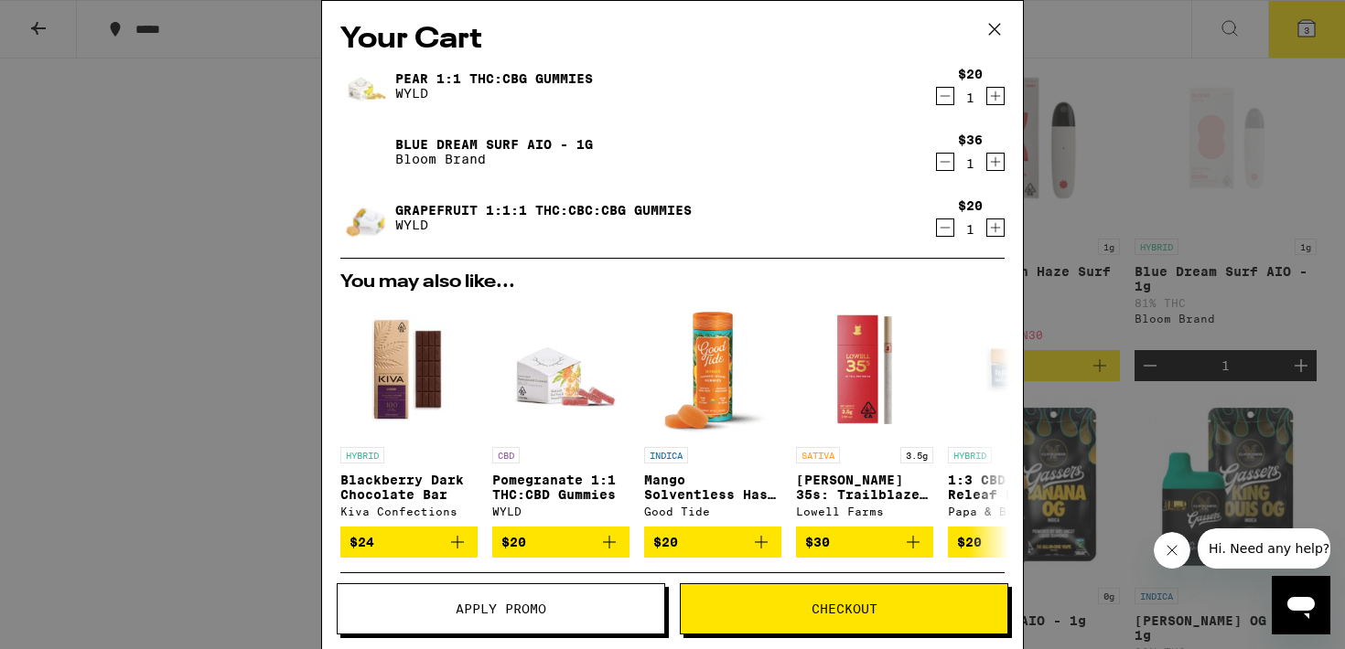
click at [742, 614] on span "Checkout" at bounding box center [844, 609] width 327 height 13
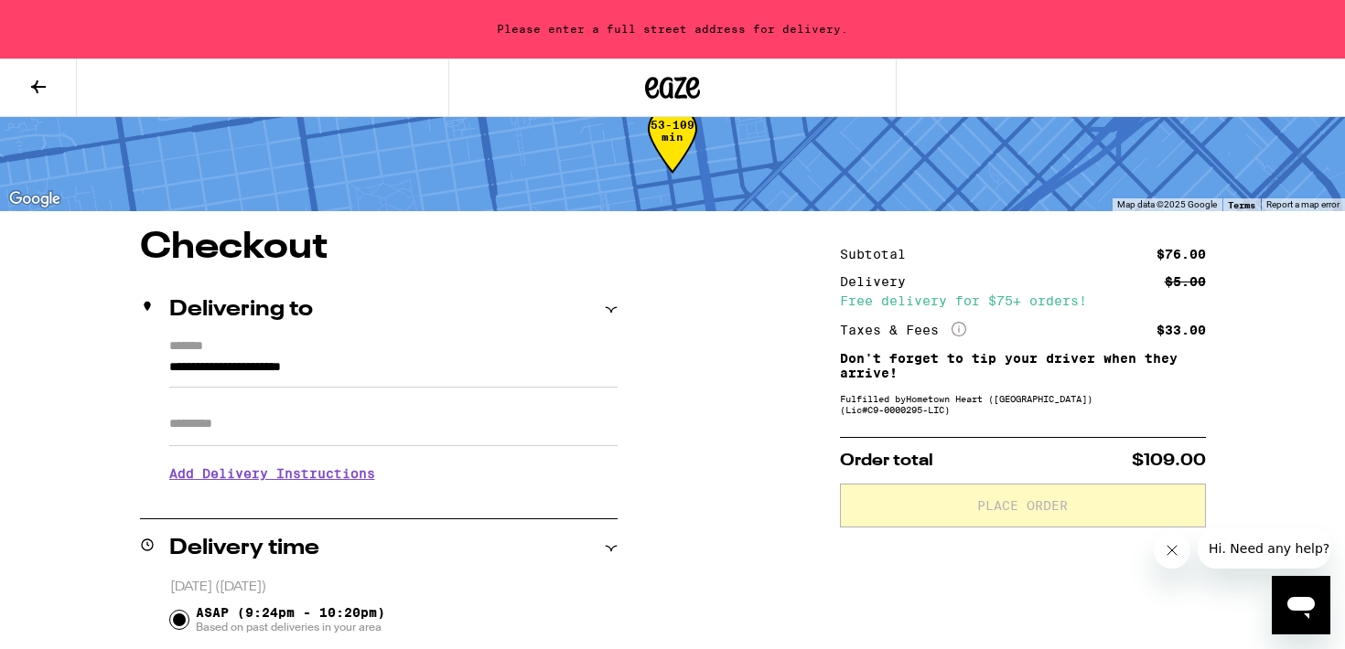
scroll to position [52, 0]
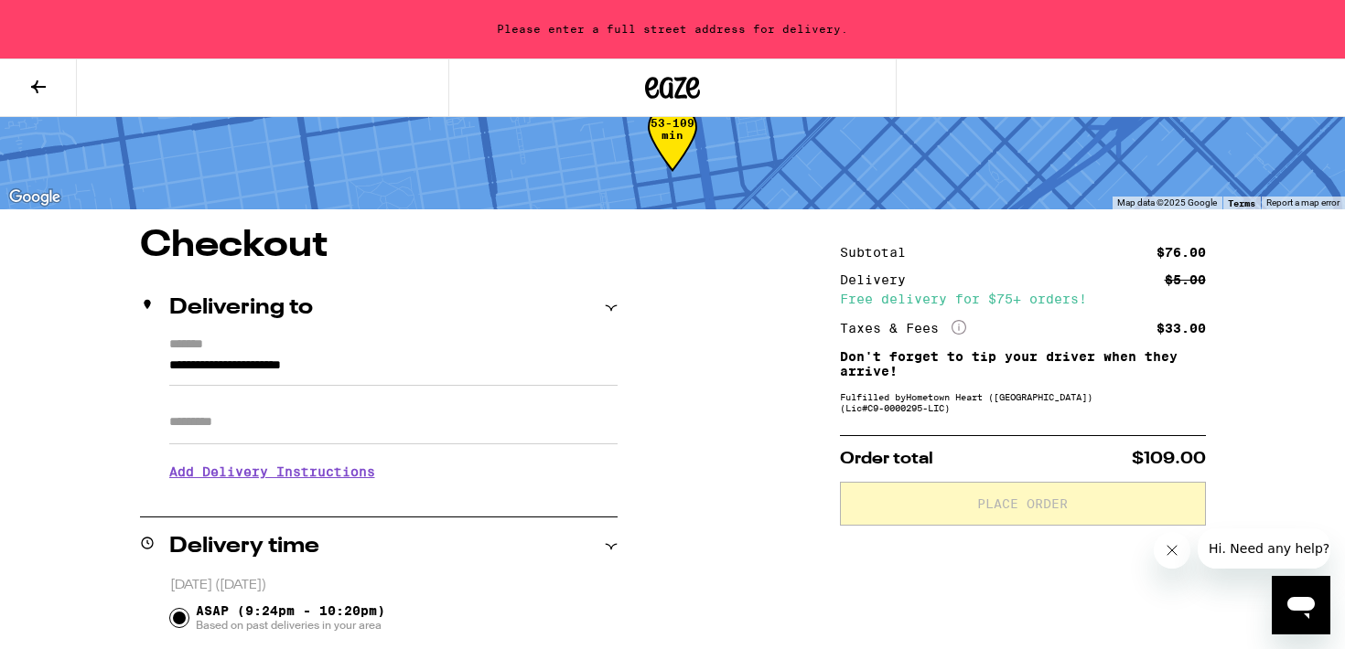
click at [276, 349] on label "*******" at bounding box center [393, 346] width 448 height 17
click at [276, 355] on input "**********" at bounding box center [393, 370] width 448 height 31
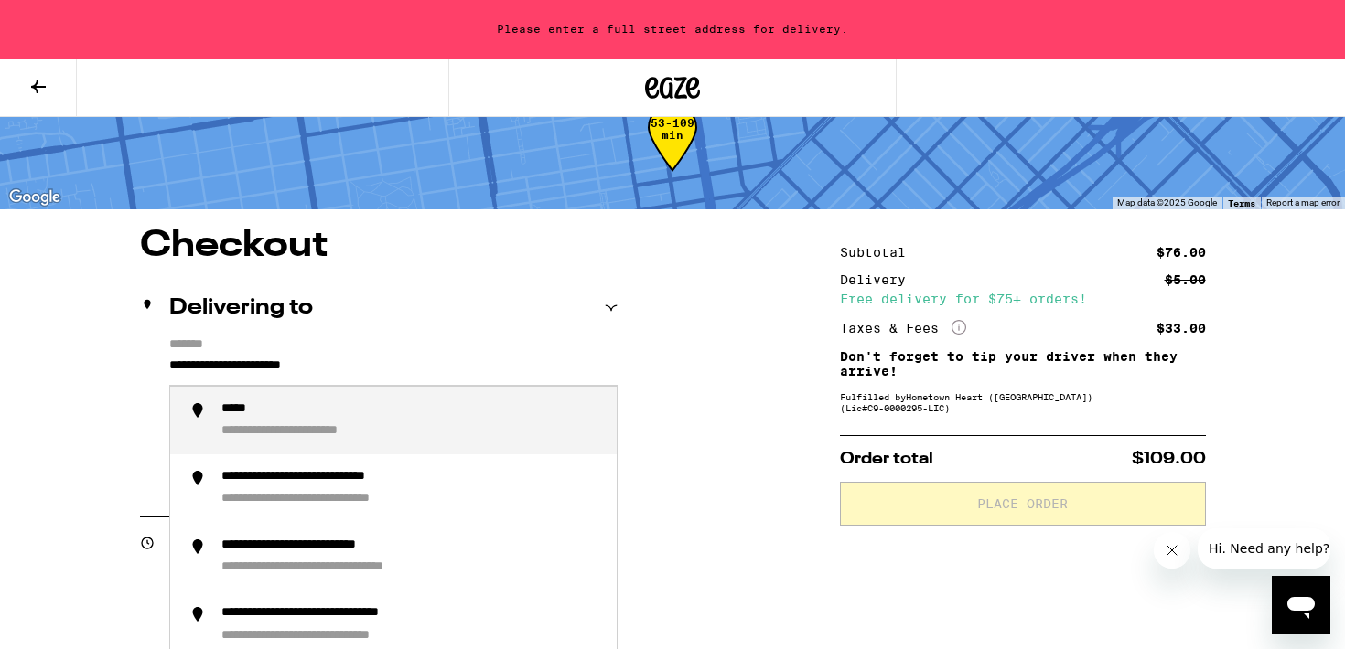
click at [266, 370] on input "**********" at bounding box center [393, 370] width 448 height 31
click at [145, 365] on div "**********" at bounding box center [379, 417] width 478 height 158
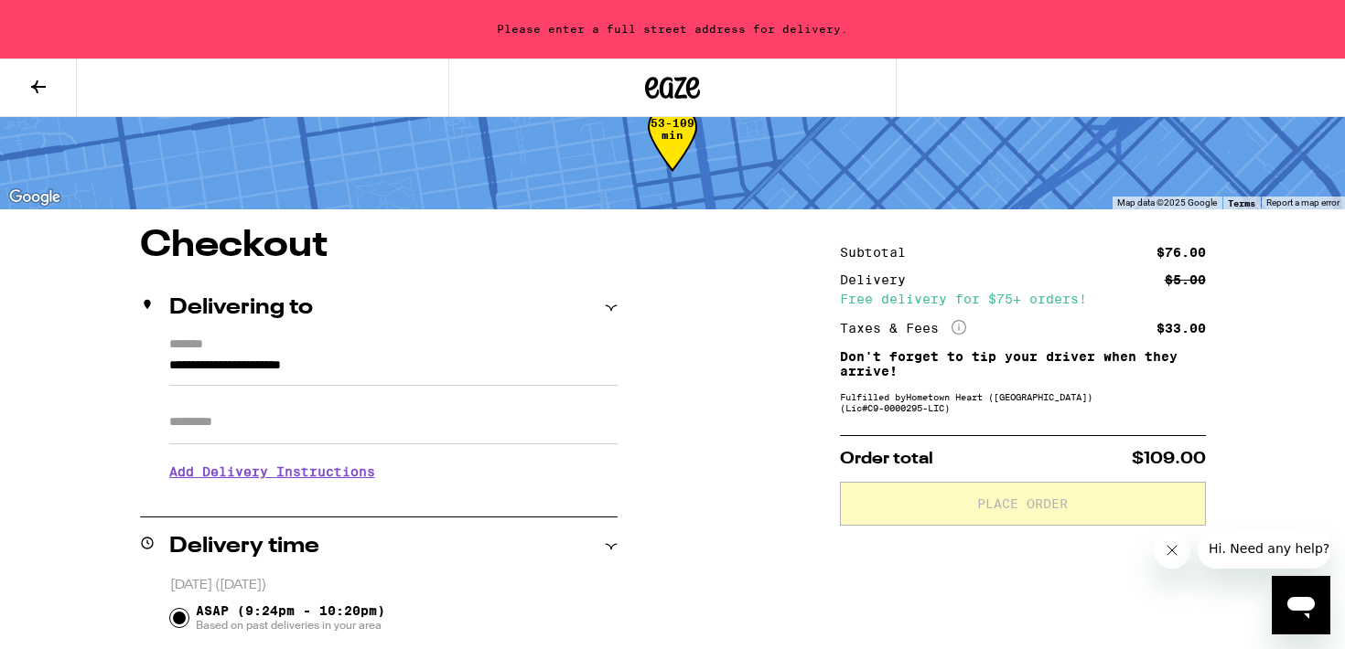
click at [205, 418] on input "Apt/Suite" at bounding box center [393, 423] width 448 height 44
click at [188, 347] on label "*******" at bounding box center [393, 346] width 448 height 17
click at [188, 355] on input "**********" at bounding box center [393, 370] width 448 height 31
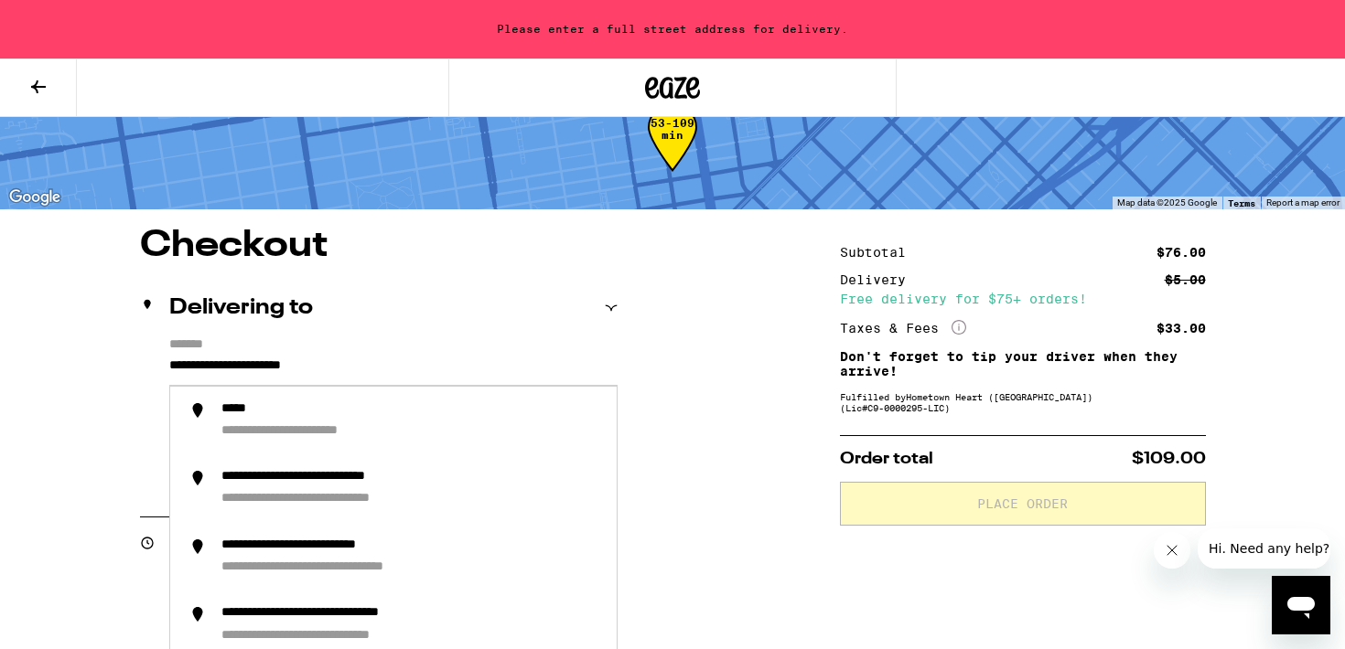
click at [216, 367] on input "**********" at bounding box center [393, 370] width 448 height 31
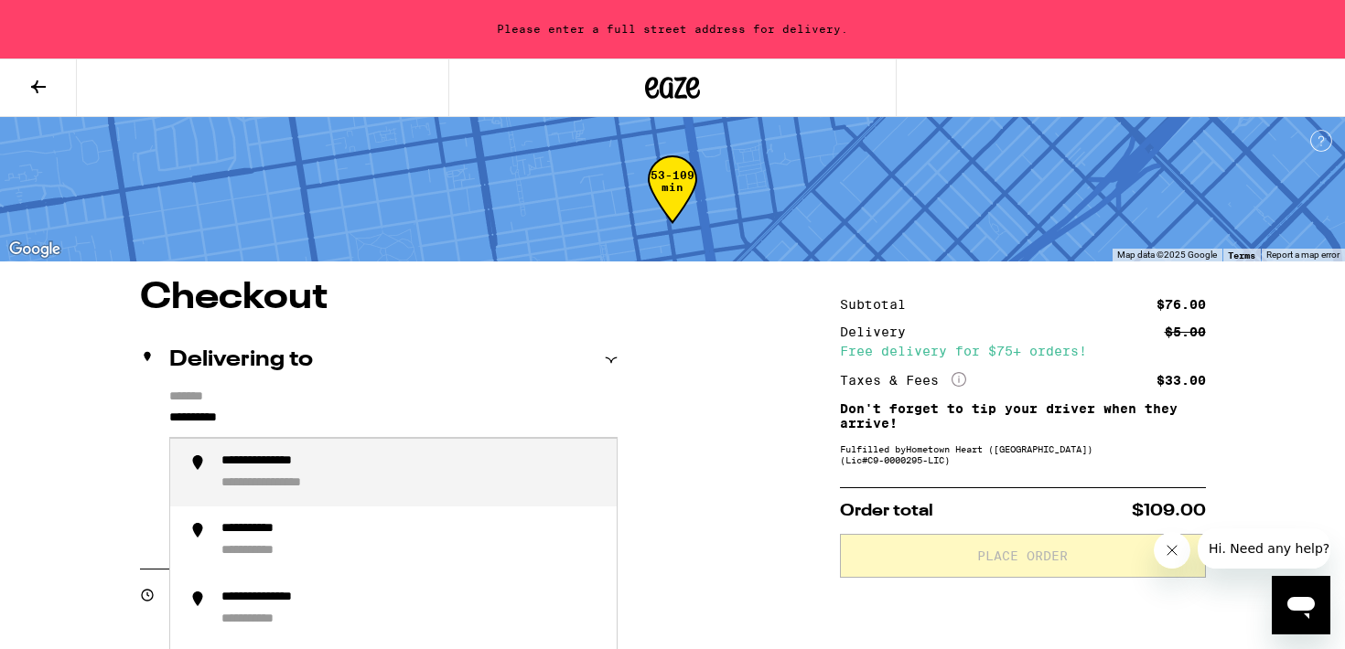
click at [290, 476] on div "**********" at bounding box center [411, 473] width 381 height 39
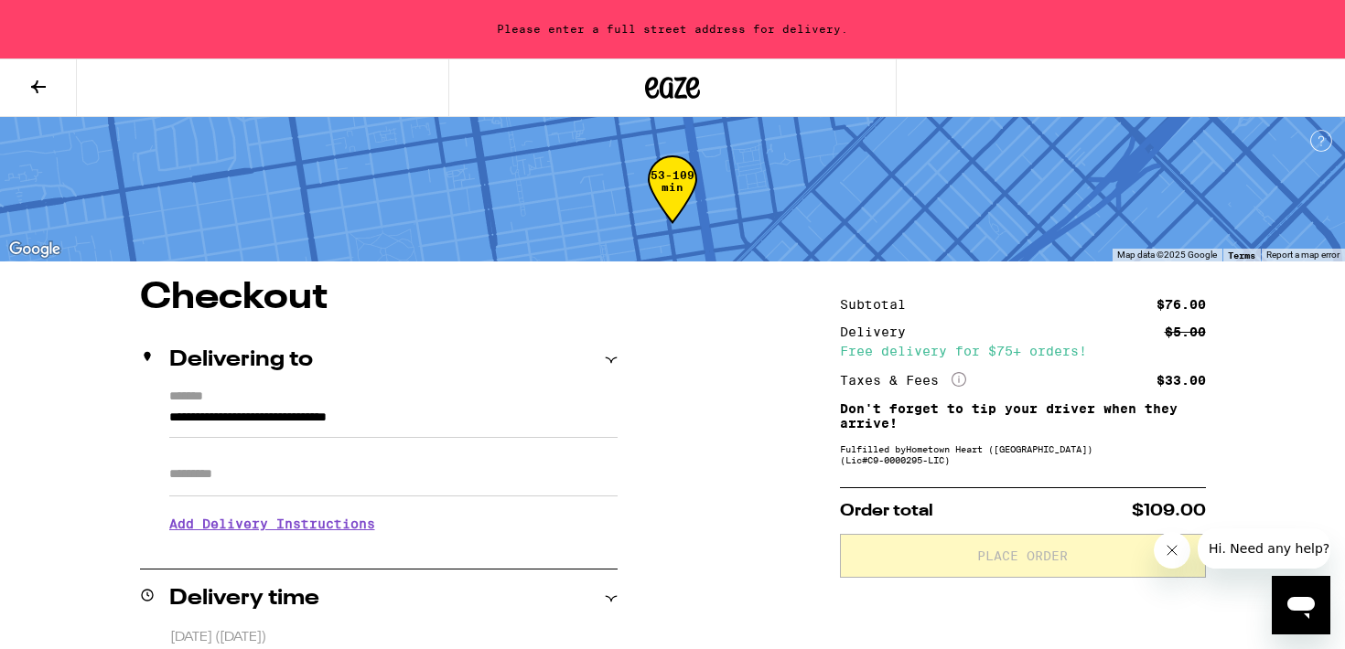
type input "**********"
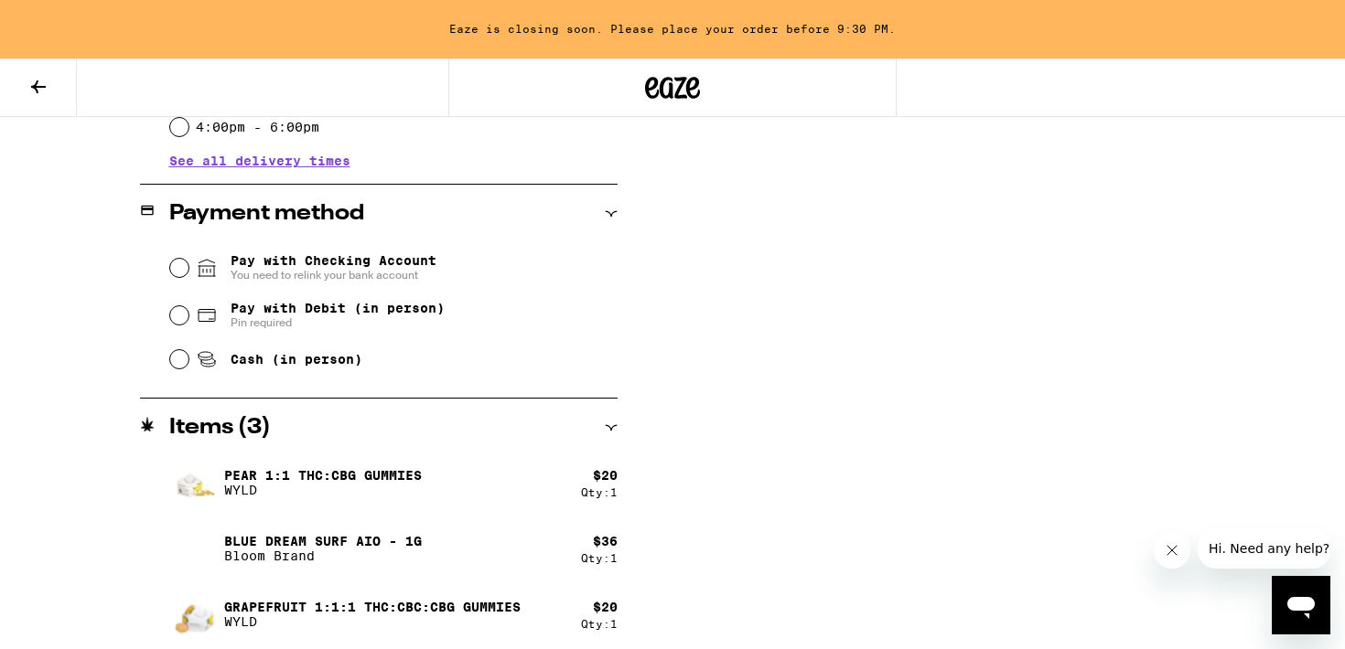
scroll to position [728, 0]
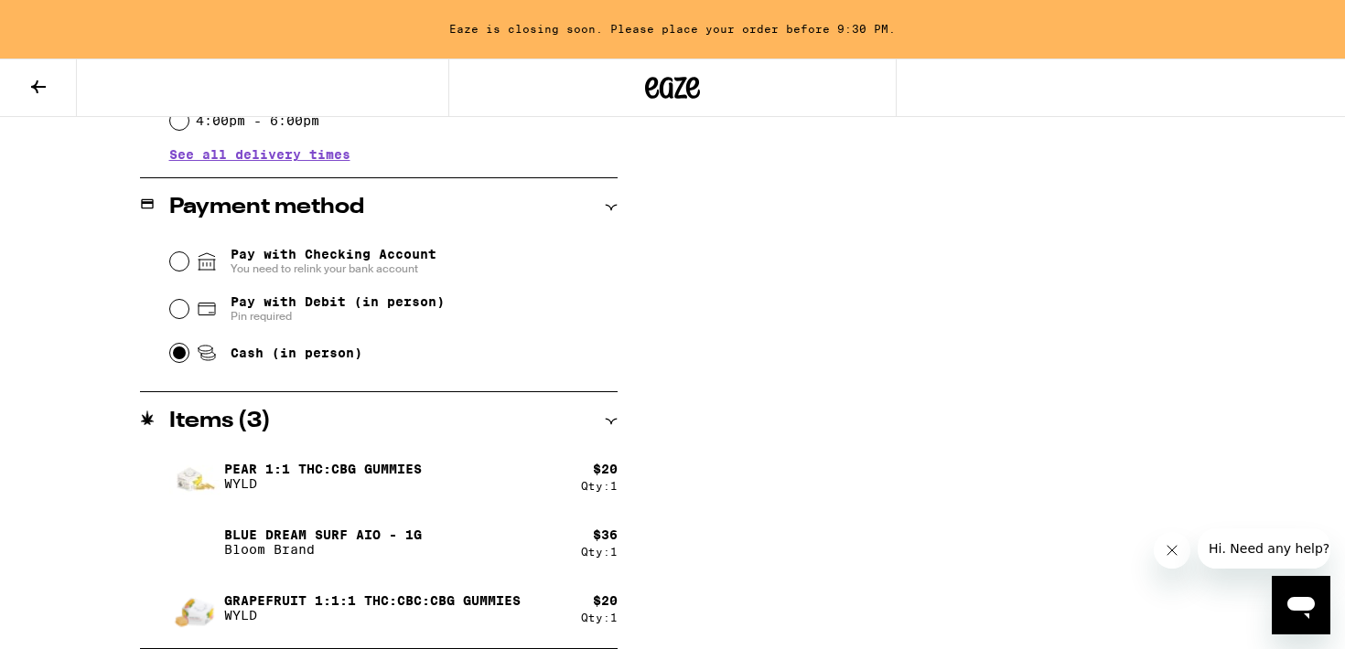
click at [181, 358] on input "Cash (in person)" at bounding box center [179, 353] width 18 height 18
radio input "true"
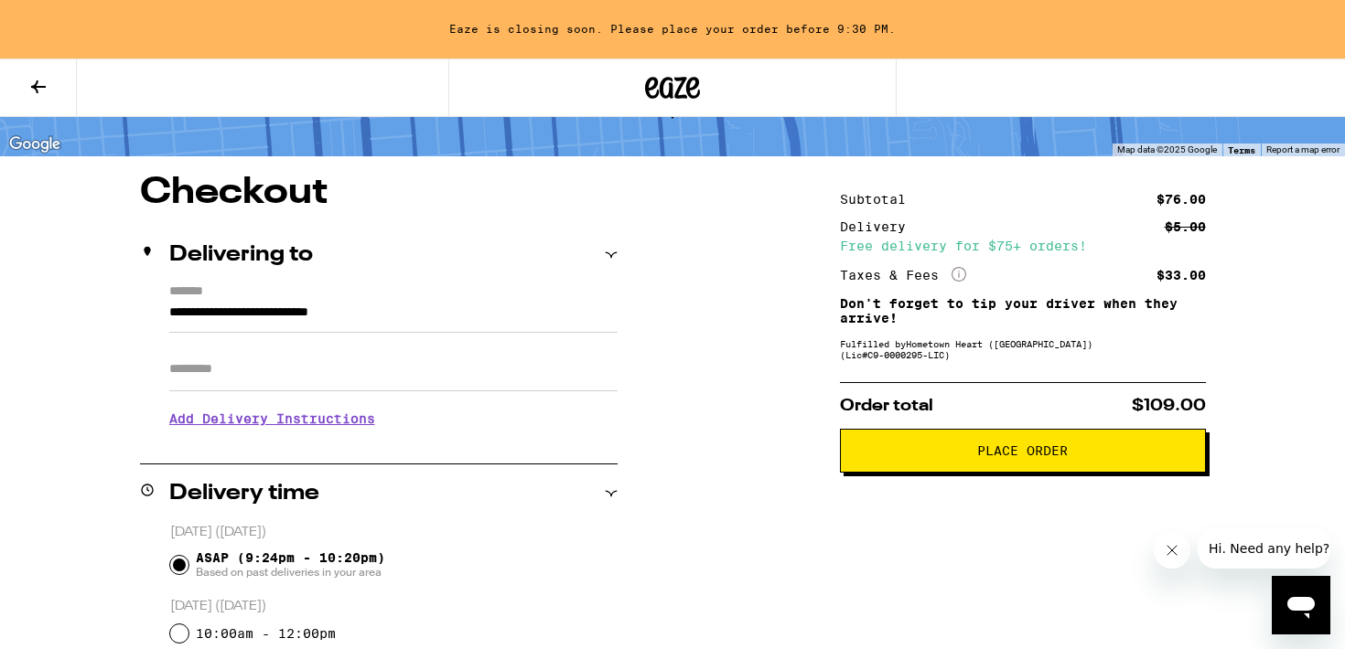
scroll to position [107, 0]
